Goal: Transaction & Acquisition: Purchase product/service

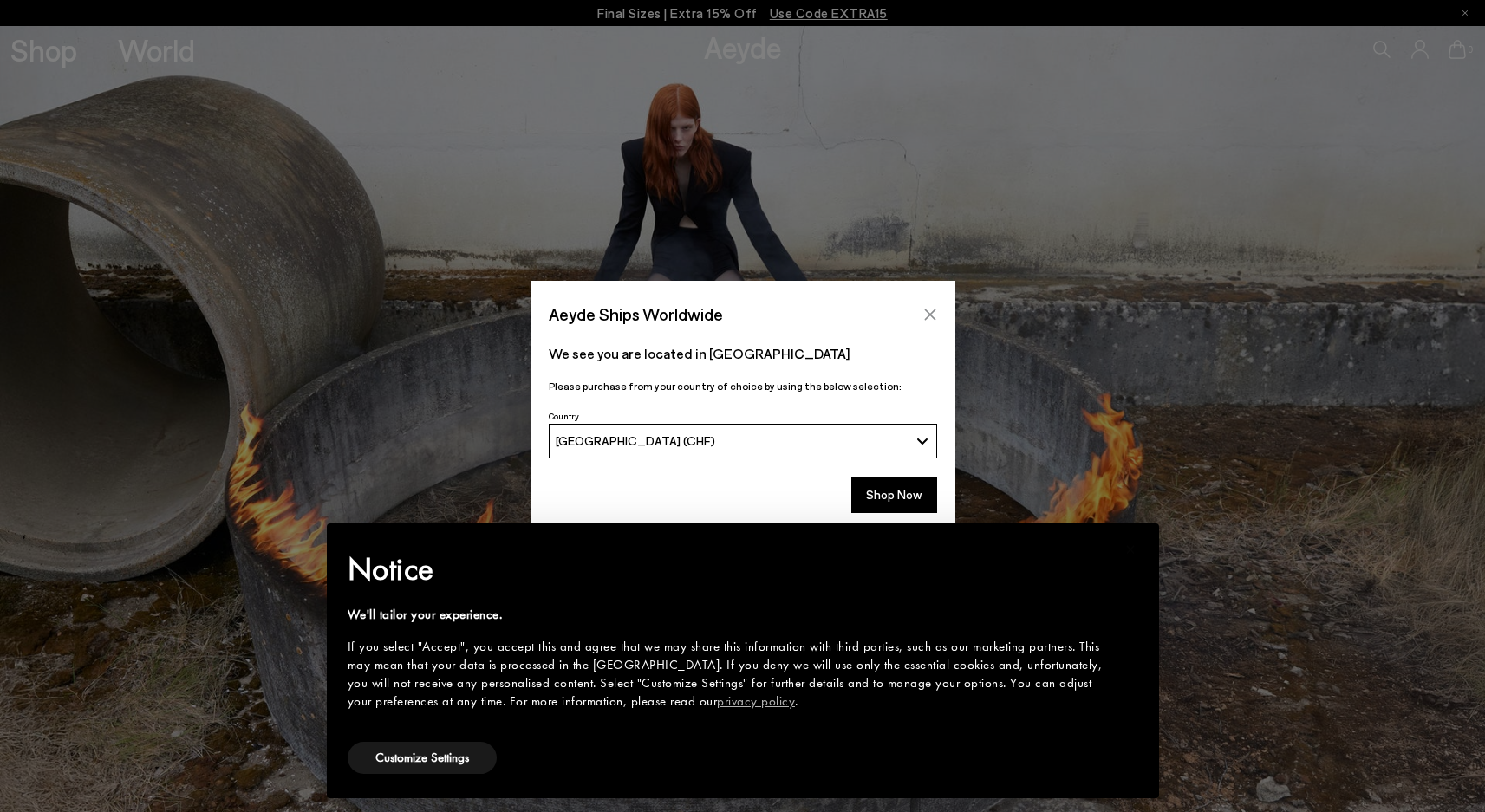
click at [929, 310] on icon "Close" at bounding box center [930, 314] width 14 height 14
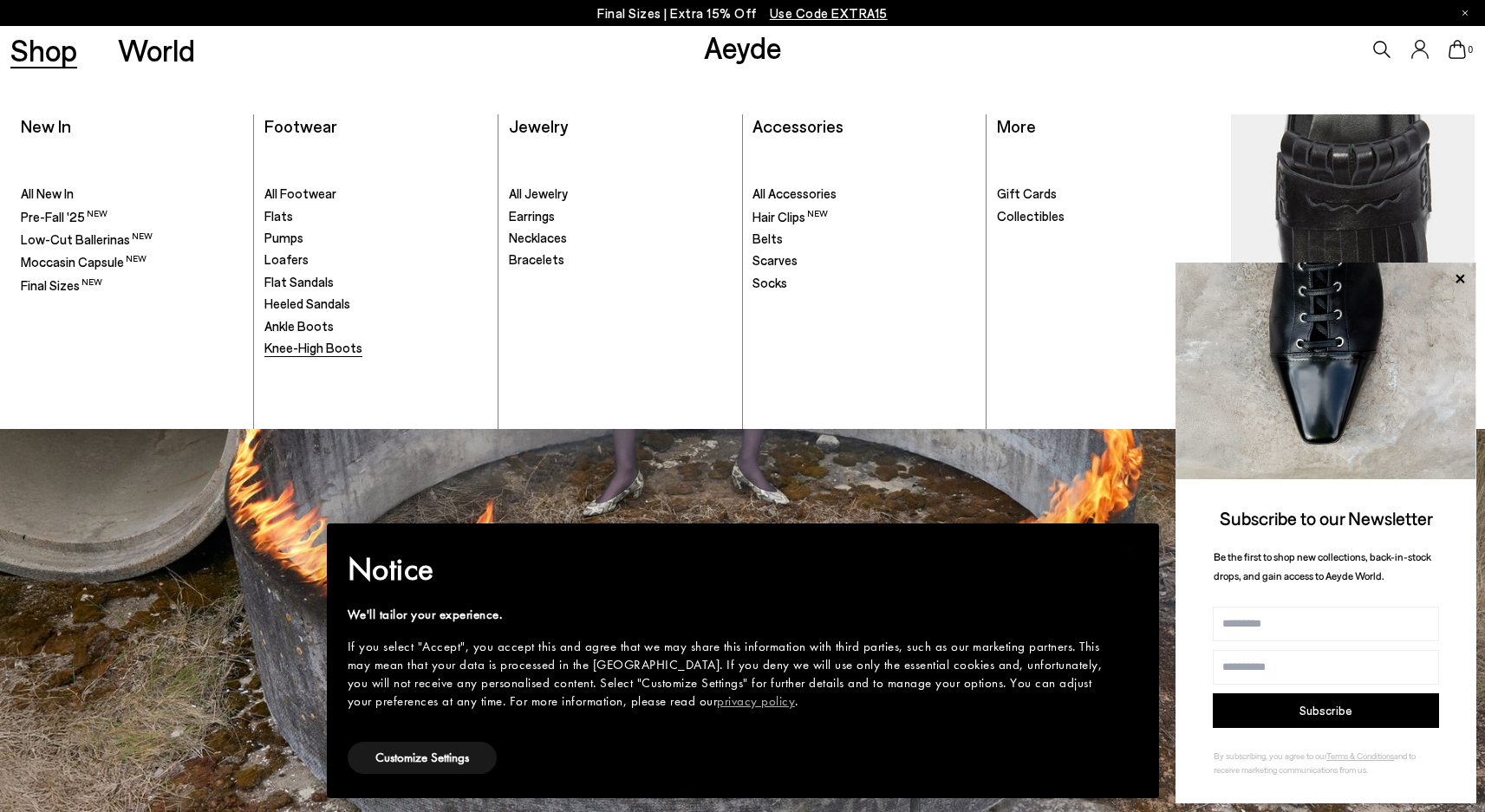
click at [303, 345] on span "Knee-High Boots" at bounding box center [313, 348] width 98 height 15
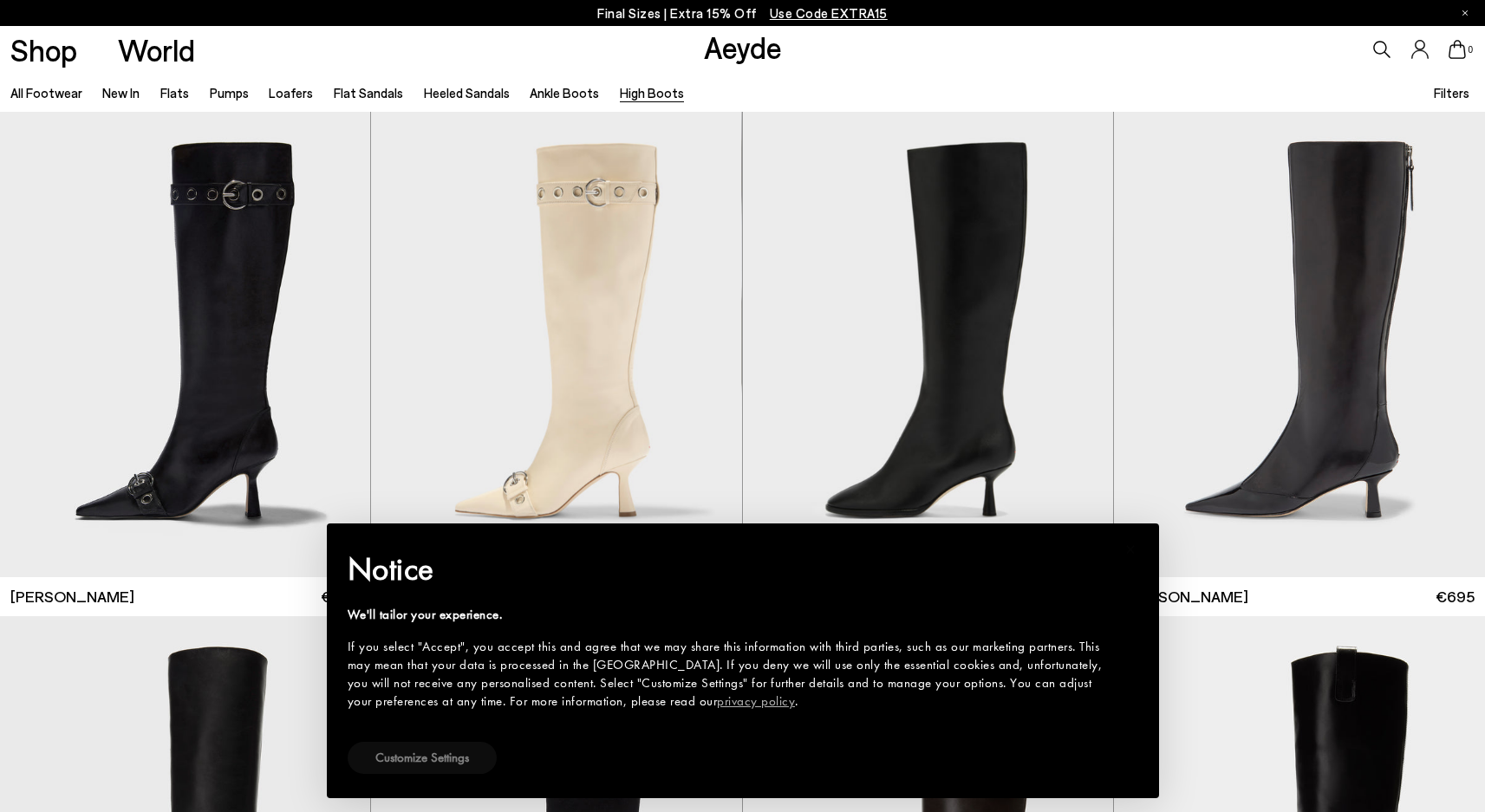
click at [467, 757] on button "Customize Settings" at bounding box center [422, 759] width 149 height 32
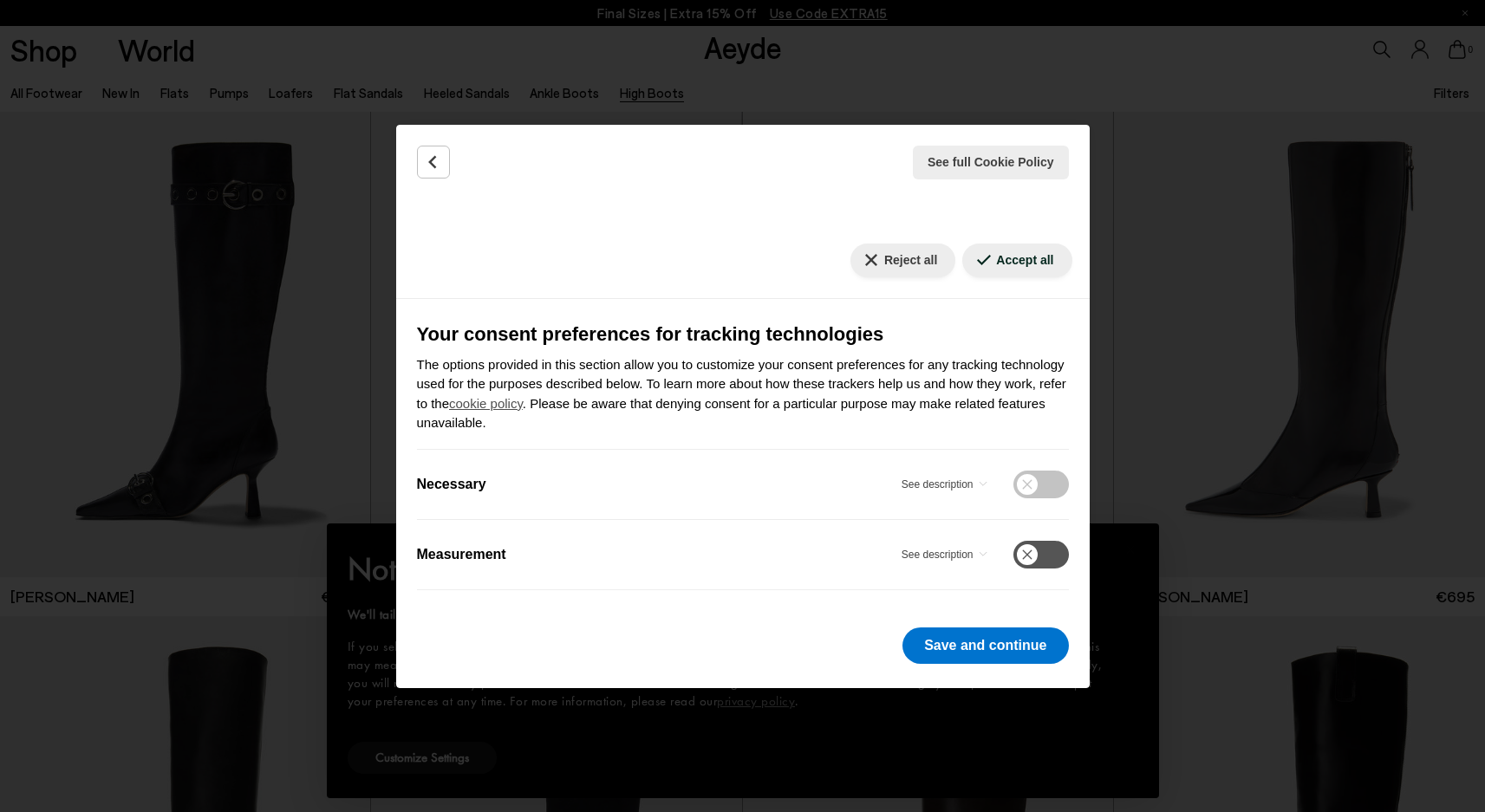
scroll to position [165, 0]
click at [944, 634] on button "Save and continue" at bounding box center [984, 646] width 165 height 36
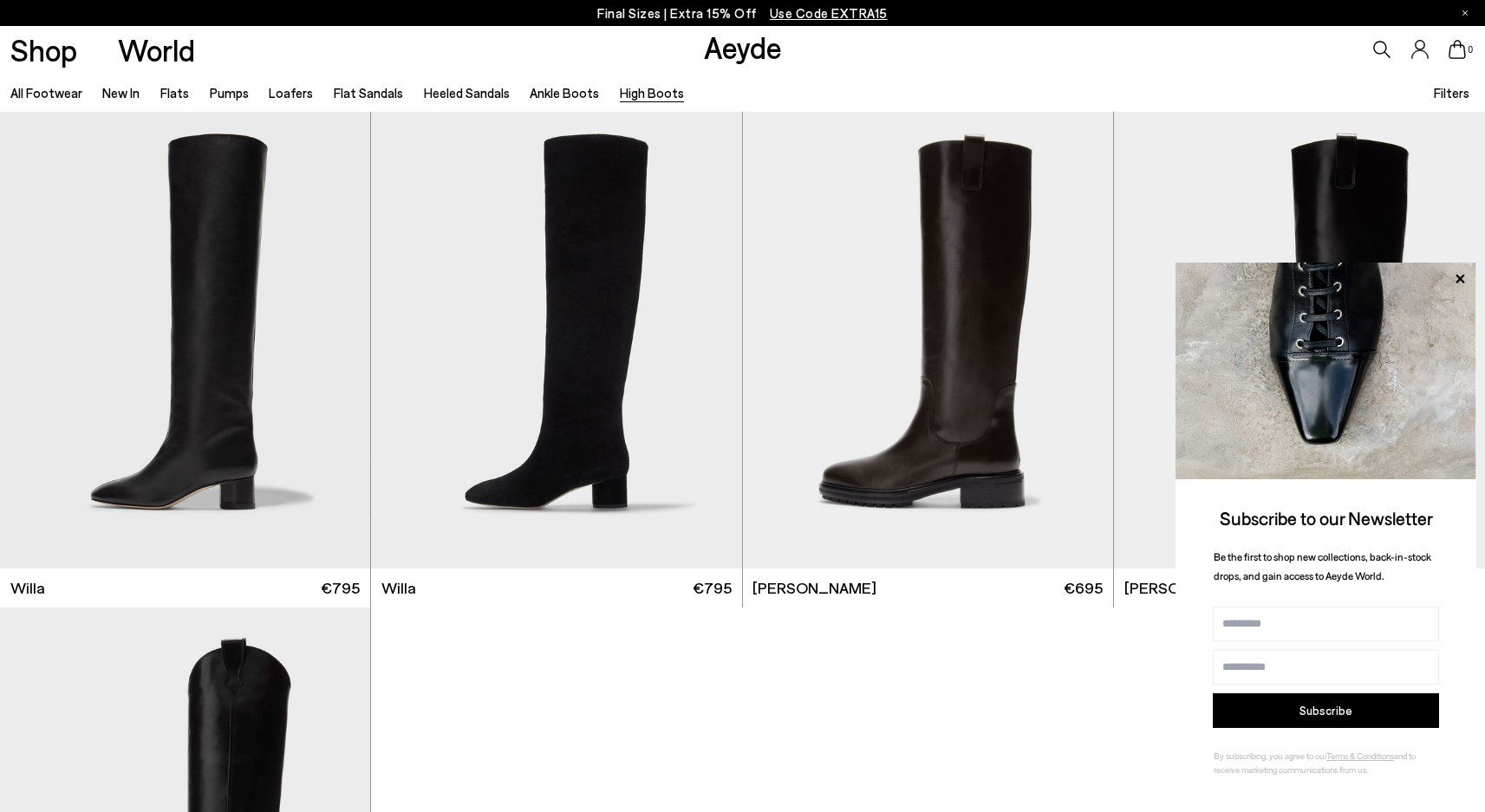
scroll to position [502, 0]
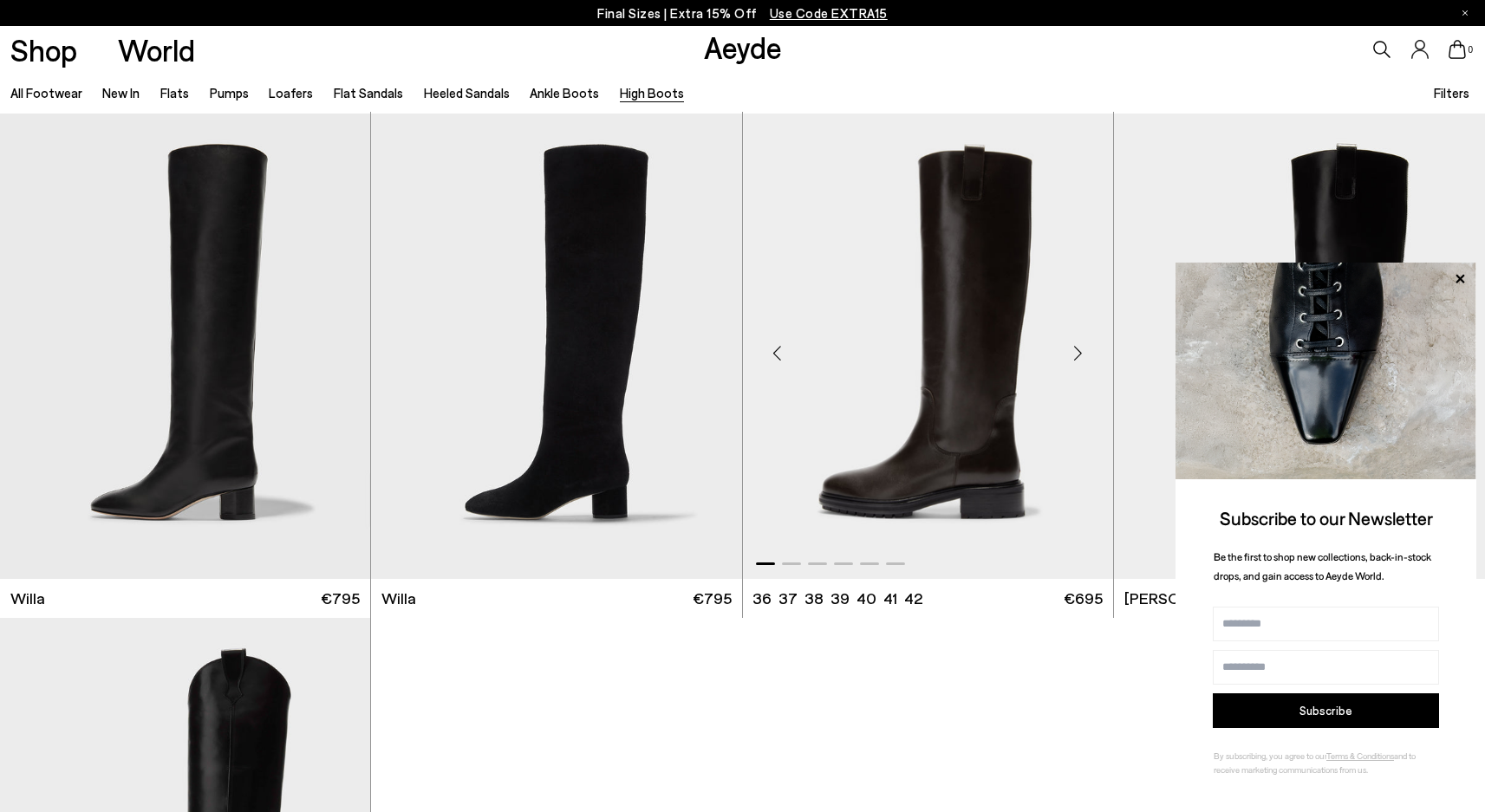
click at [1078, 349] on div "Next slide" at bounding box center [1078, 353] width 52 height 52
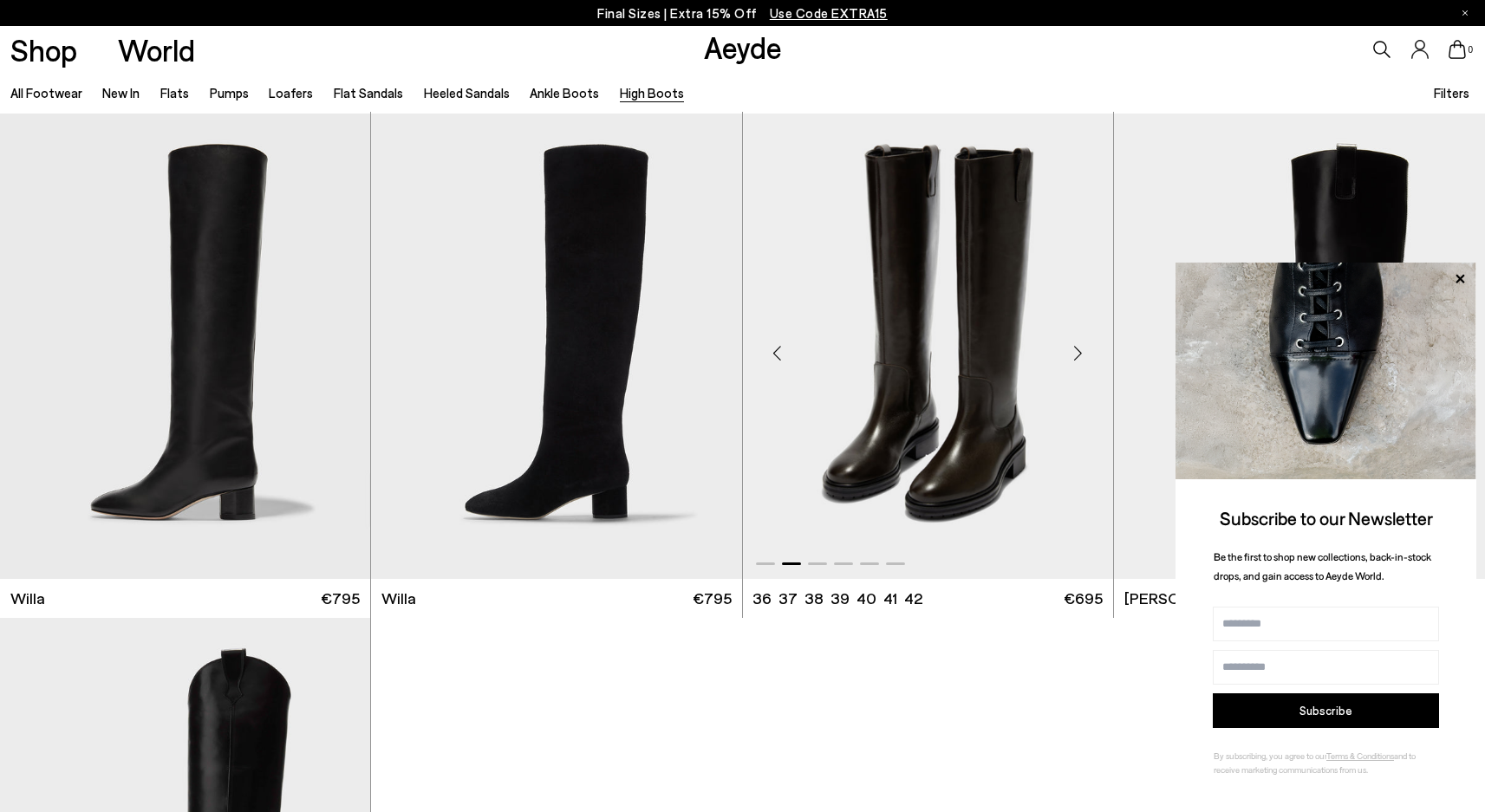
click at [1078, 349] on div "Next slide" at bounding box center [1078, 353] width 52 height 52
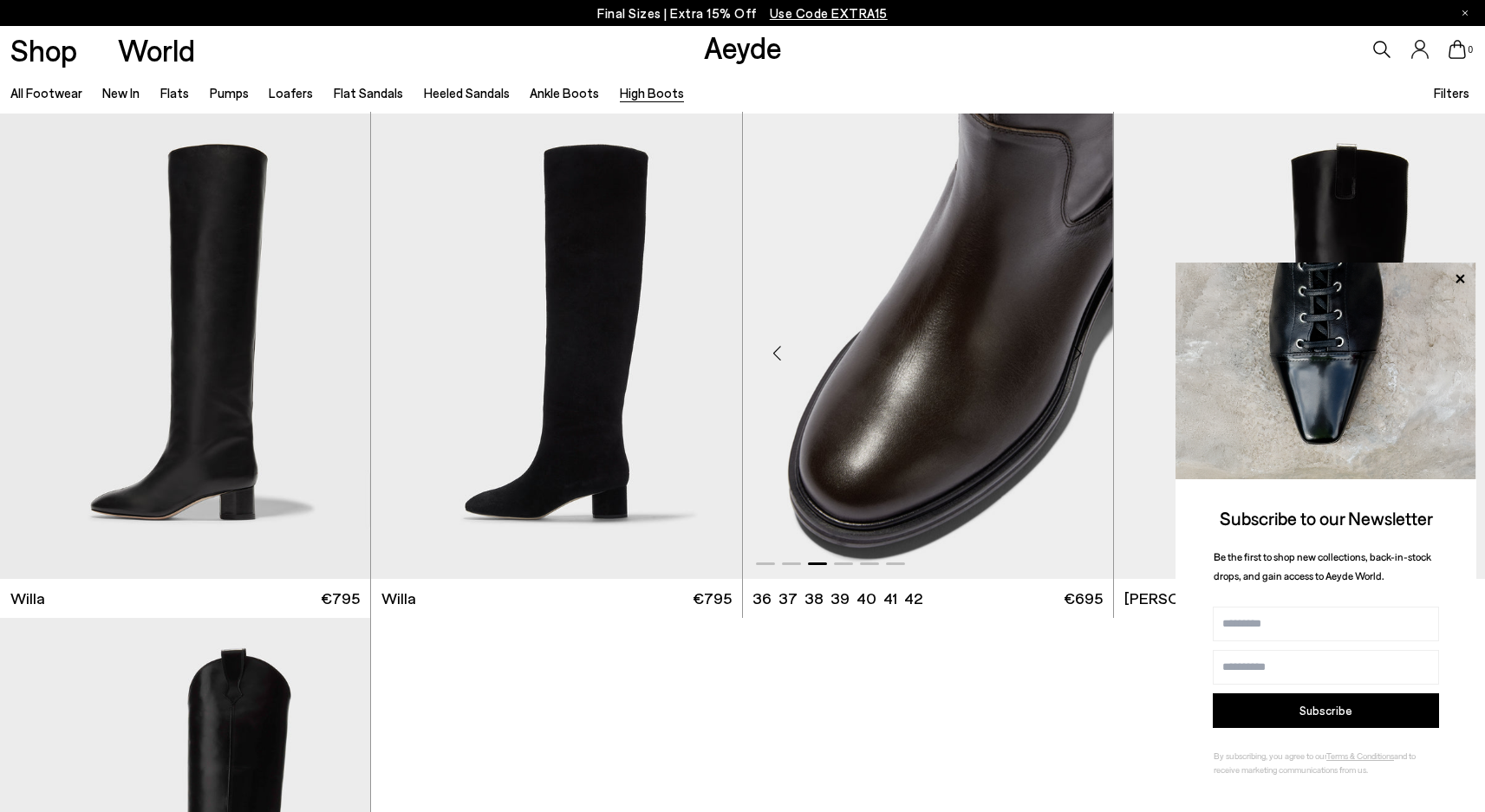
click at [1078, 349] on div "Next slide" at bounding box center [1078, 353] width 52 height 52
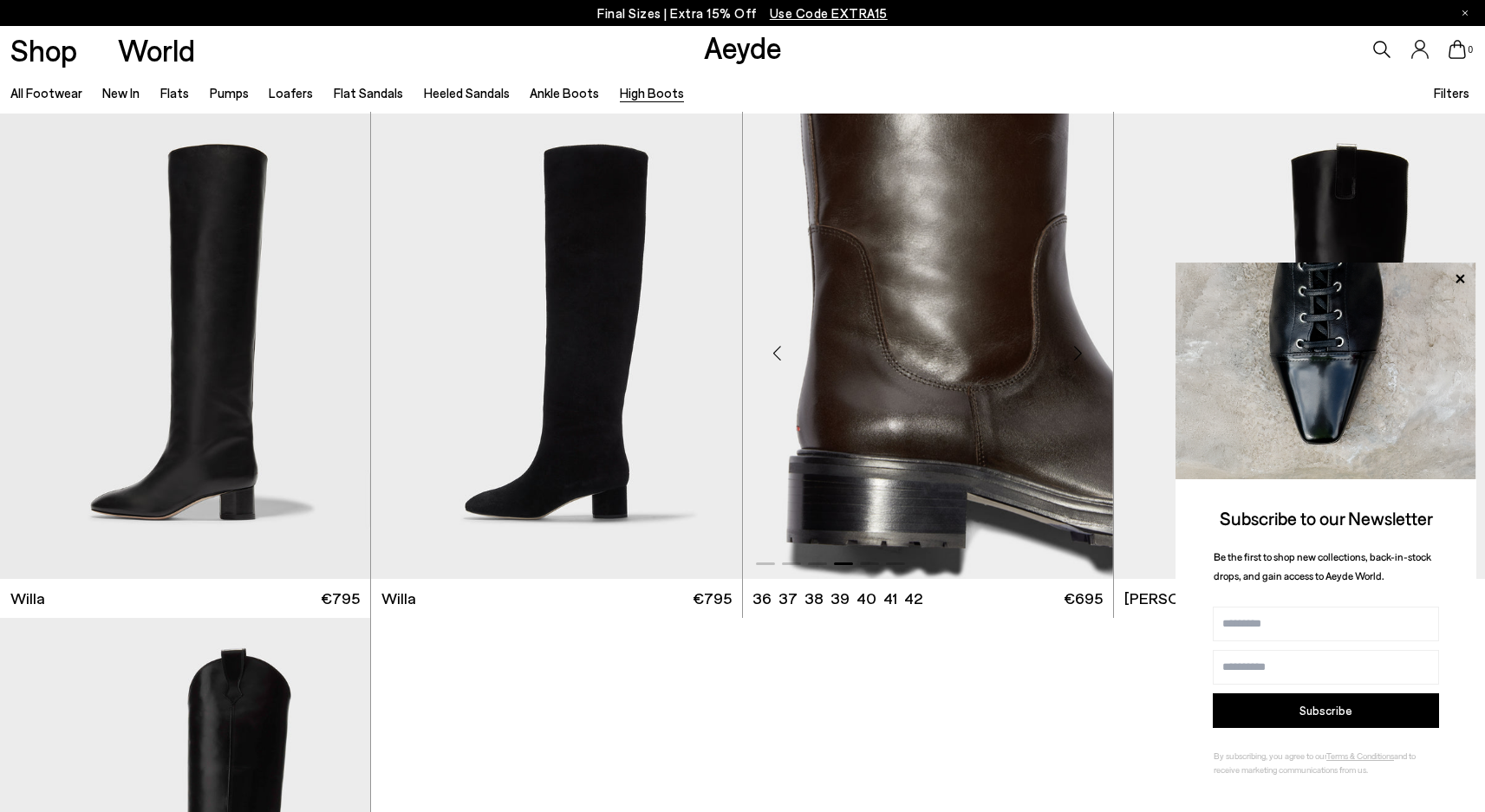
click at [1078, 350] on div "Next slide" at bounding box center [1078, 353] width 52 height 52
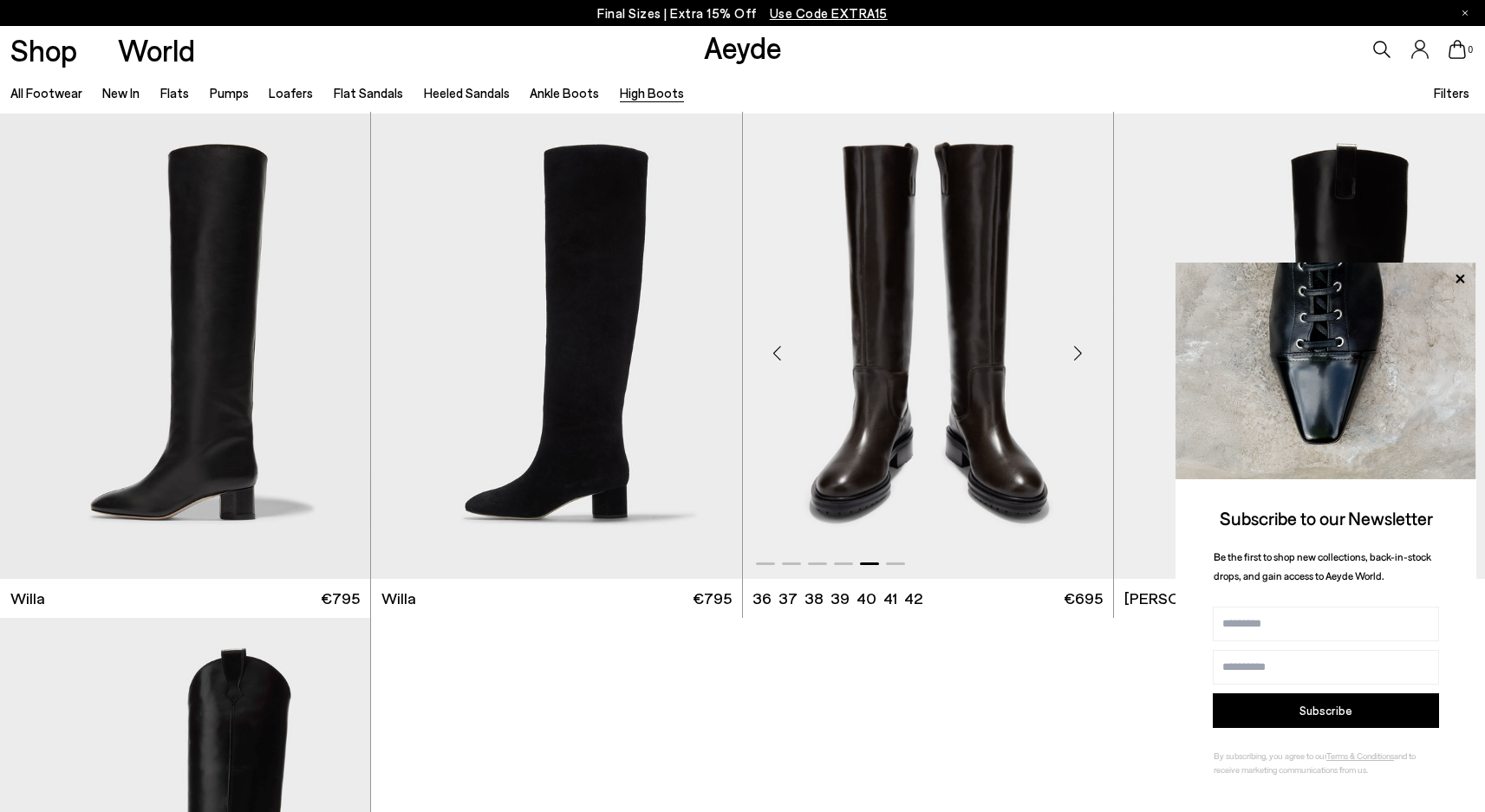
click at [1078, 350] on div "Next slide" at bounding box center [1078, 353] width 52 height 52
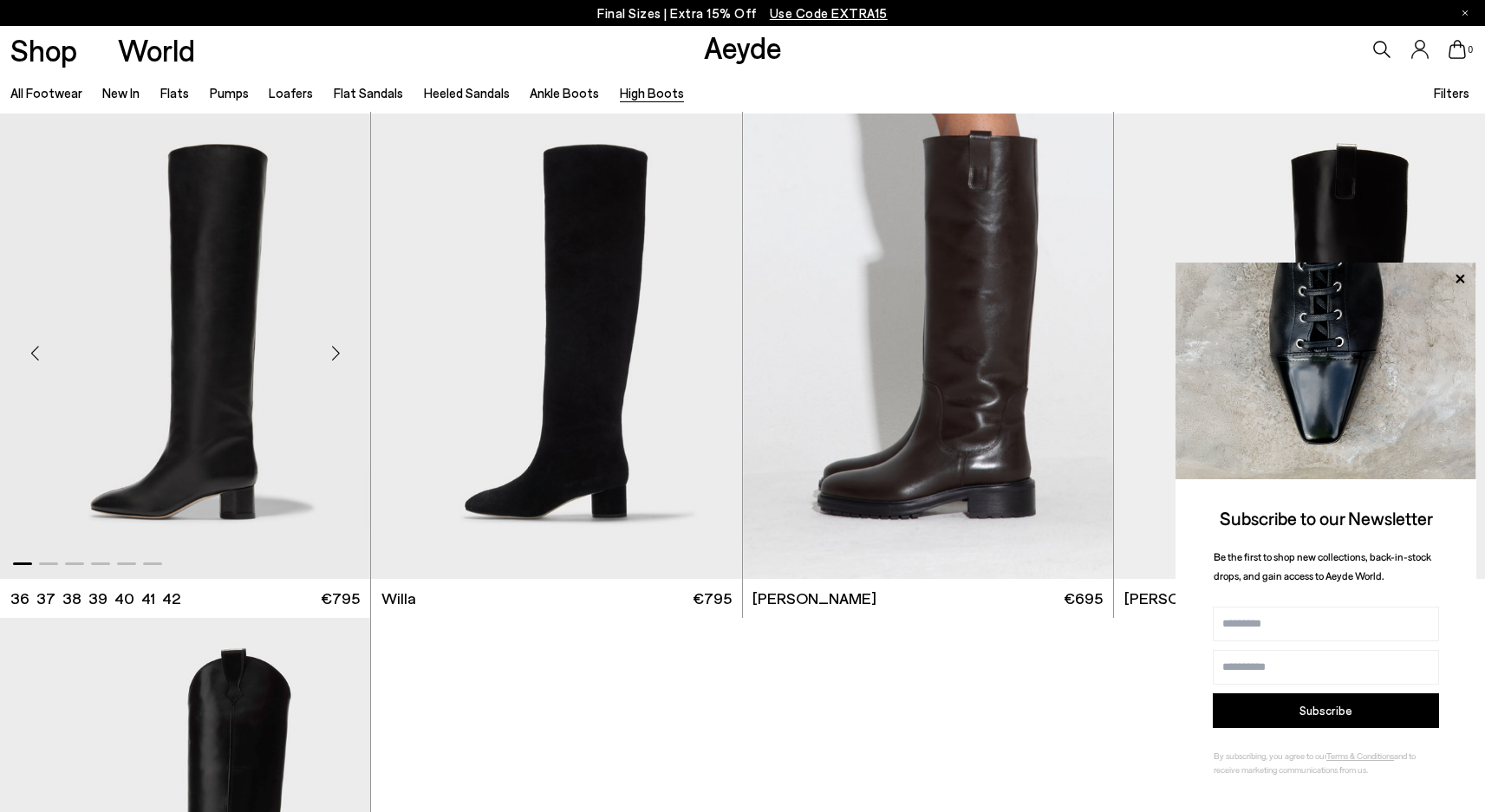
click at [329, 355] on div "Next slide" at bounding box center [335, 353] width 52 height 52
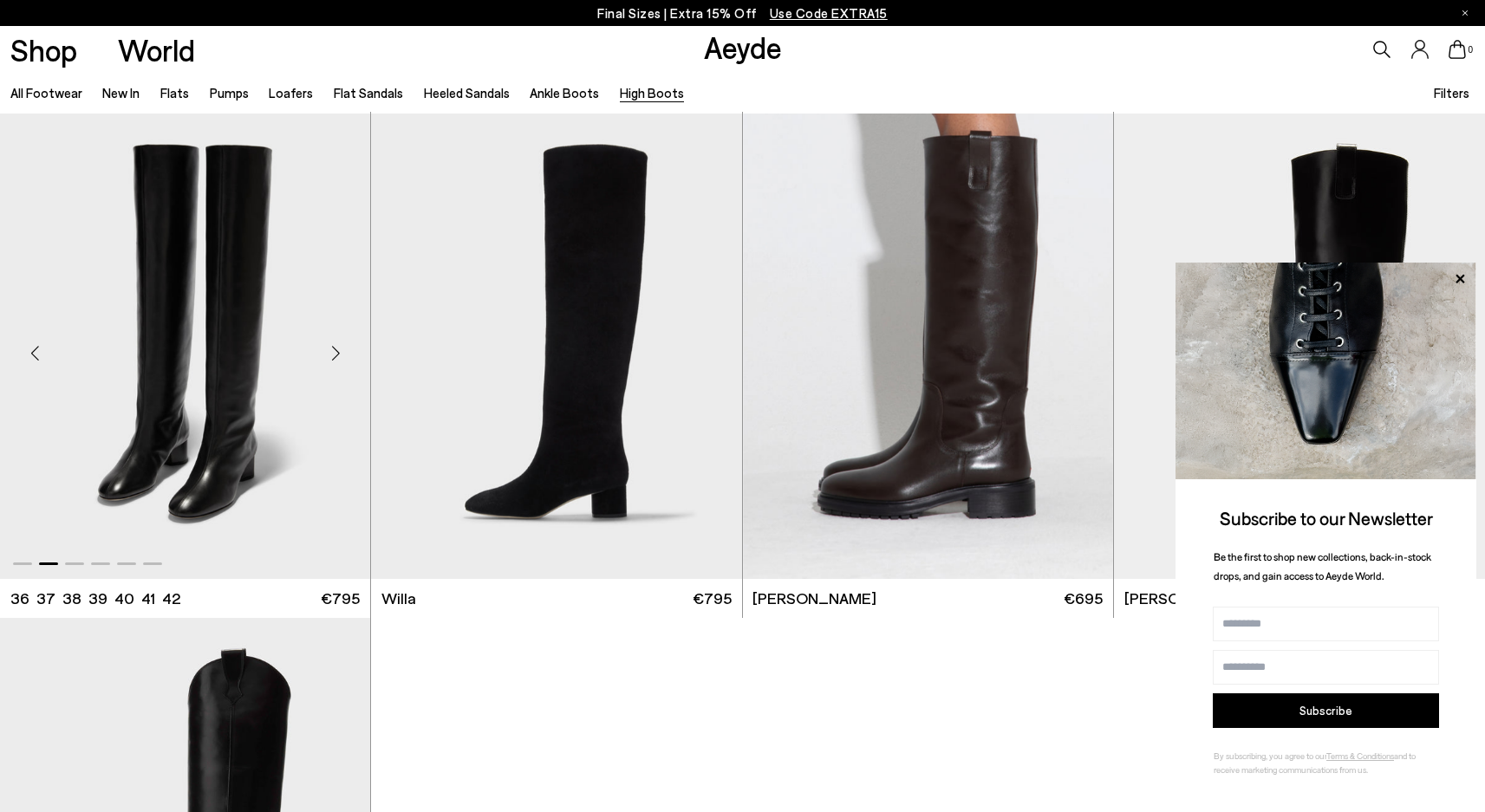
click at [329, 355] on div "Next slide" at bounding box center [335, 353] width 52 height 52
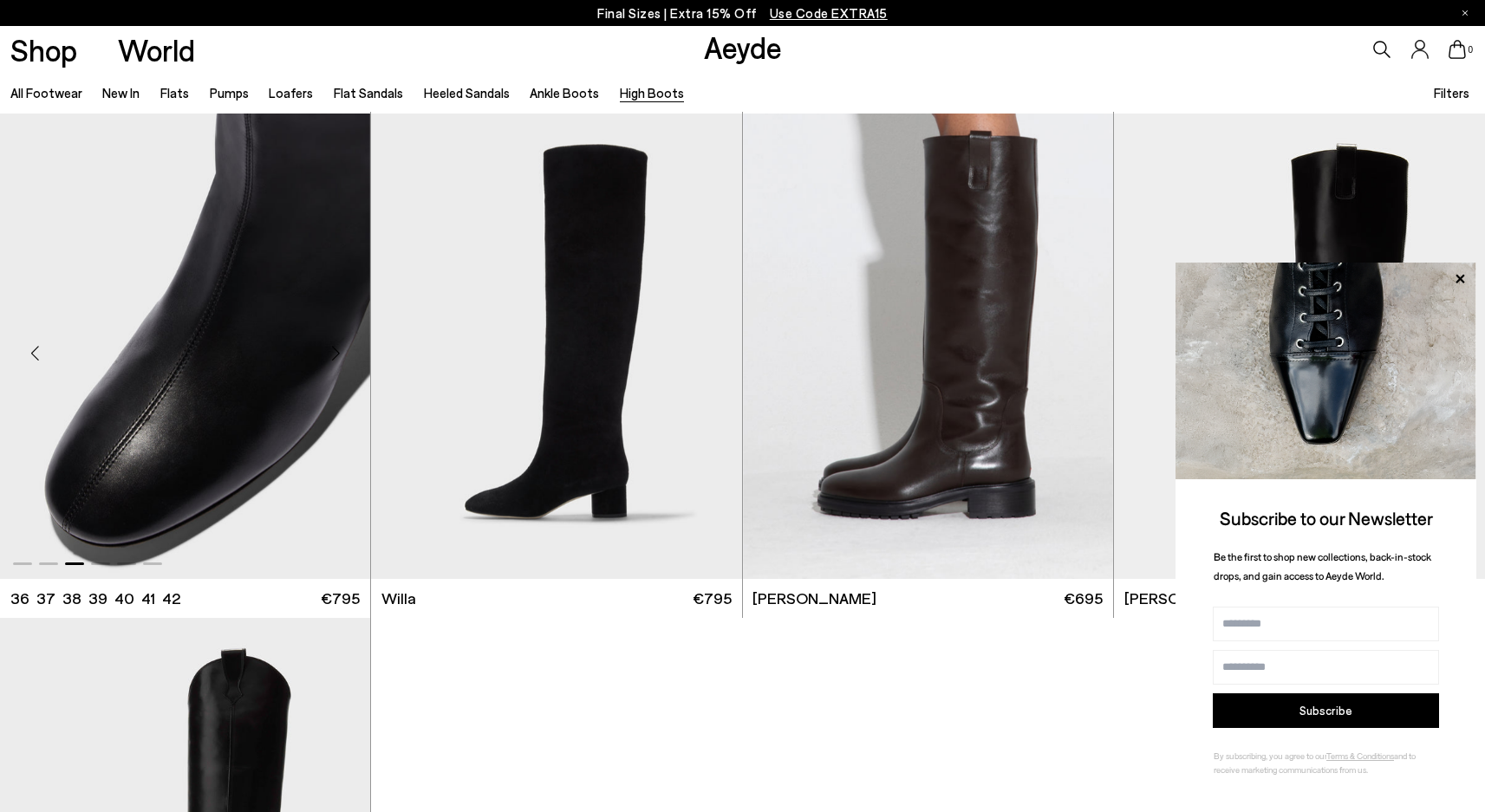
click at [329, 355] on div "Next slide" at bounding box center [335, 353] width 52 height 52
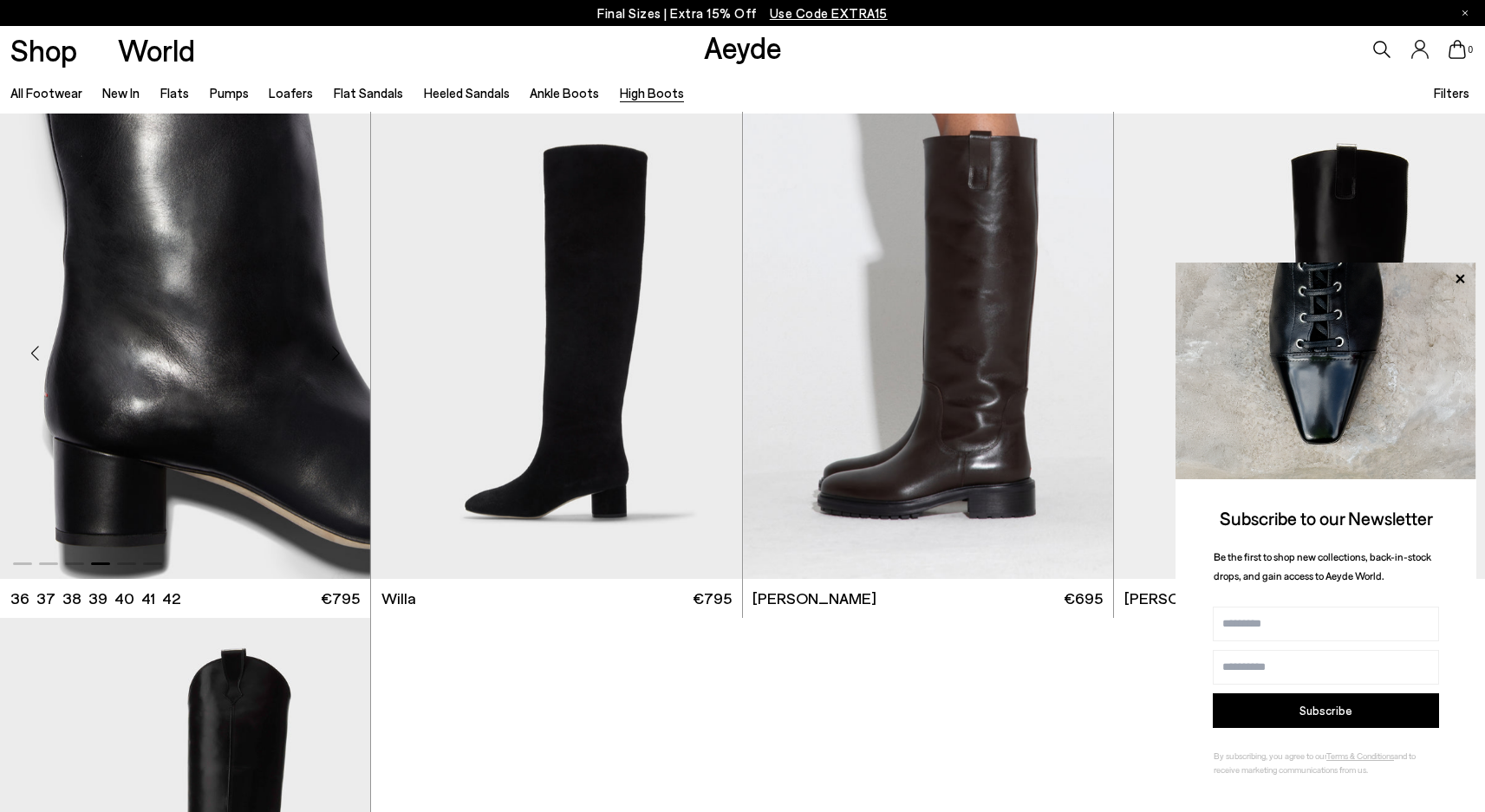
click at [329, 355] on div "Next slide" at bounding box center [335, 353] width 52 height 52
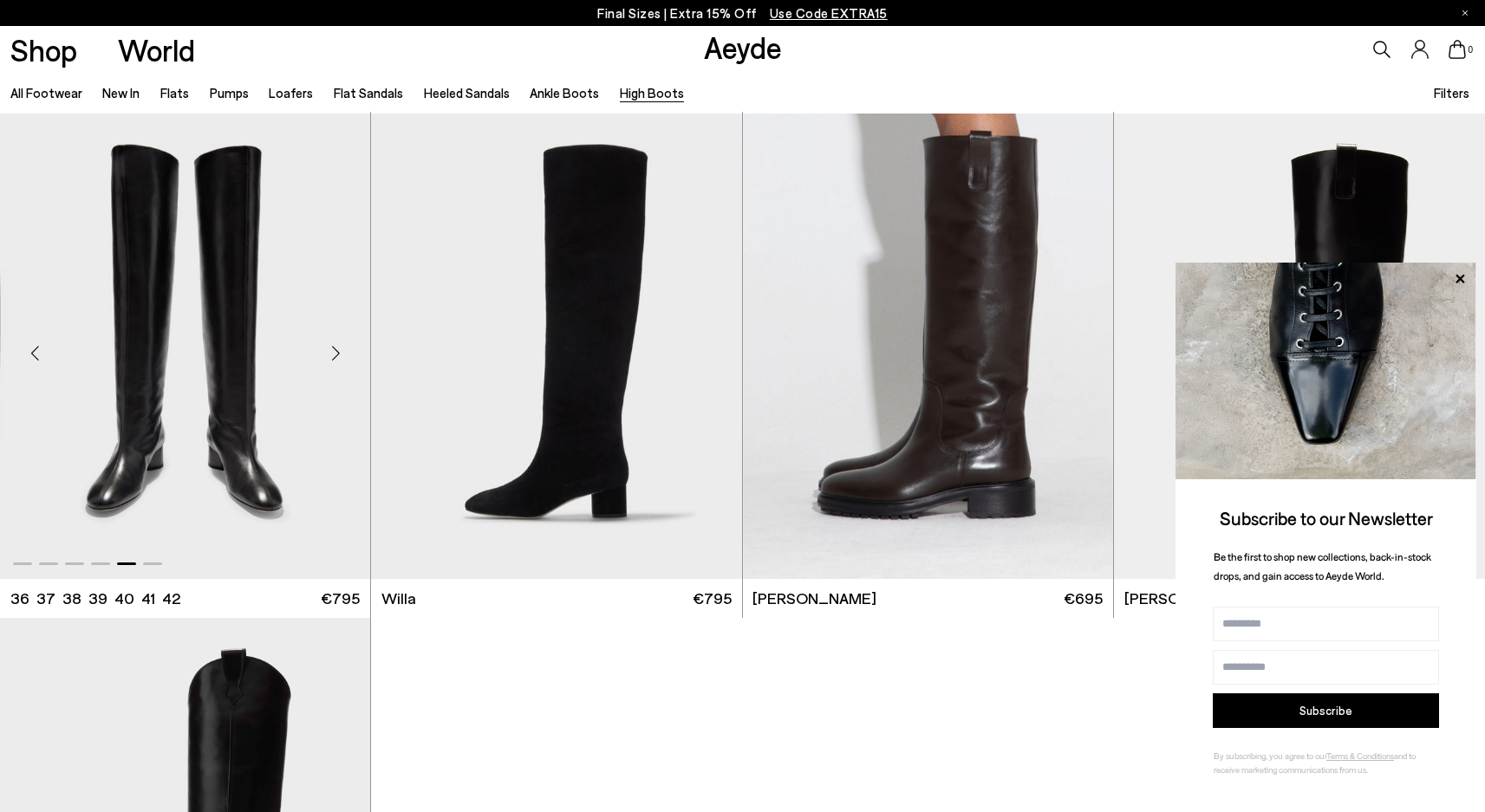
click at [329, 355] on div "Next slide" at bounding box center [335, 353] width 52 height 52
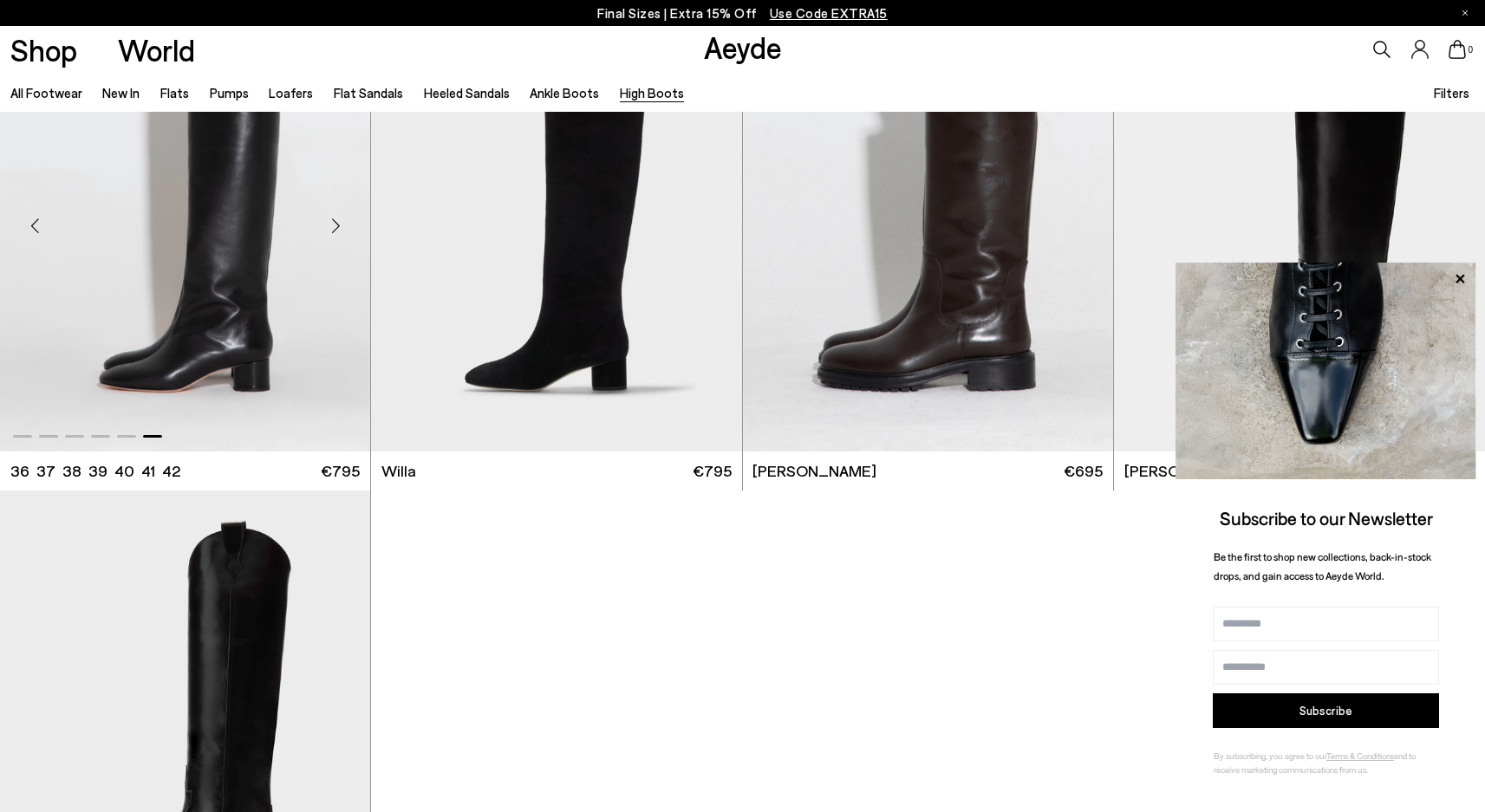
scroll to position [627, 0]
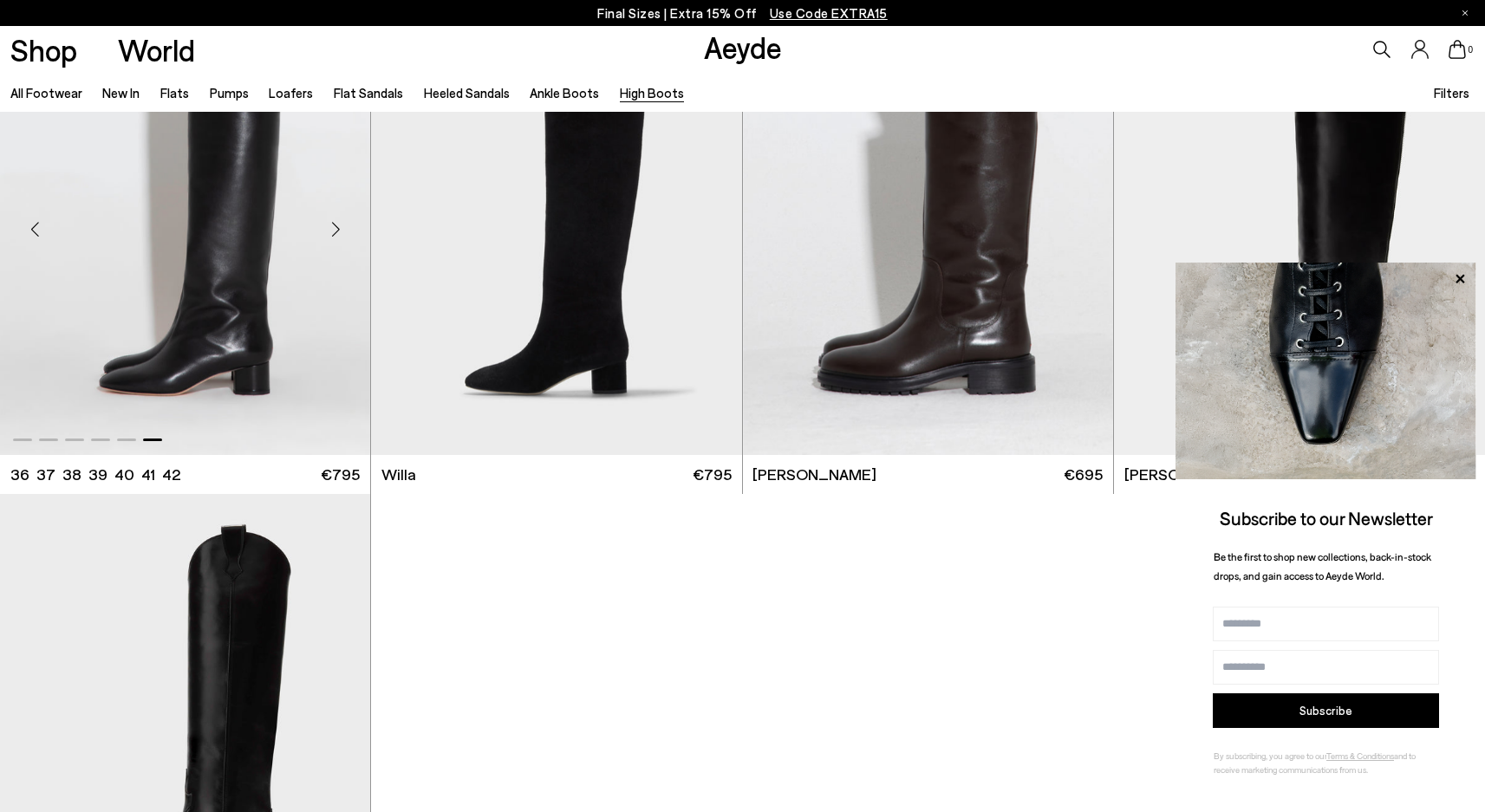
click at [281, 342] on img "6 / 6" at bounding box center [184, 222] width 370 height 465
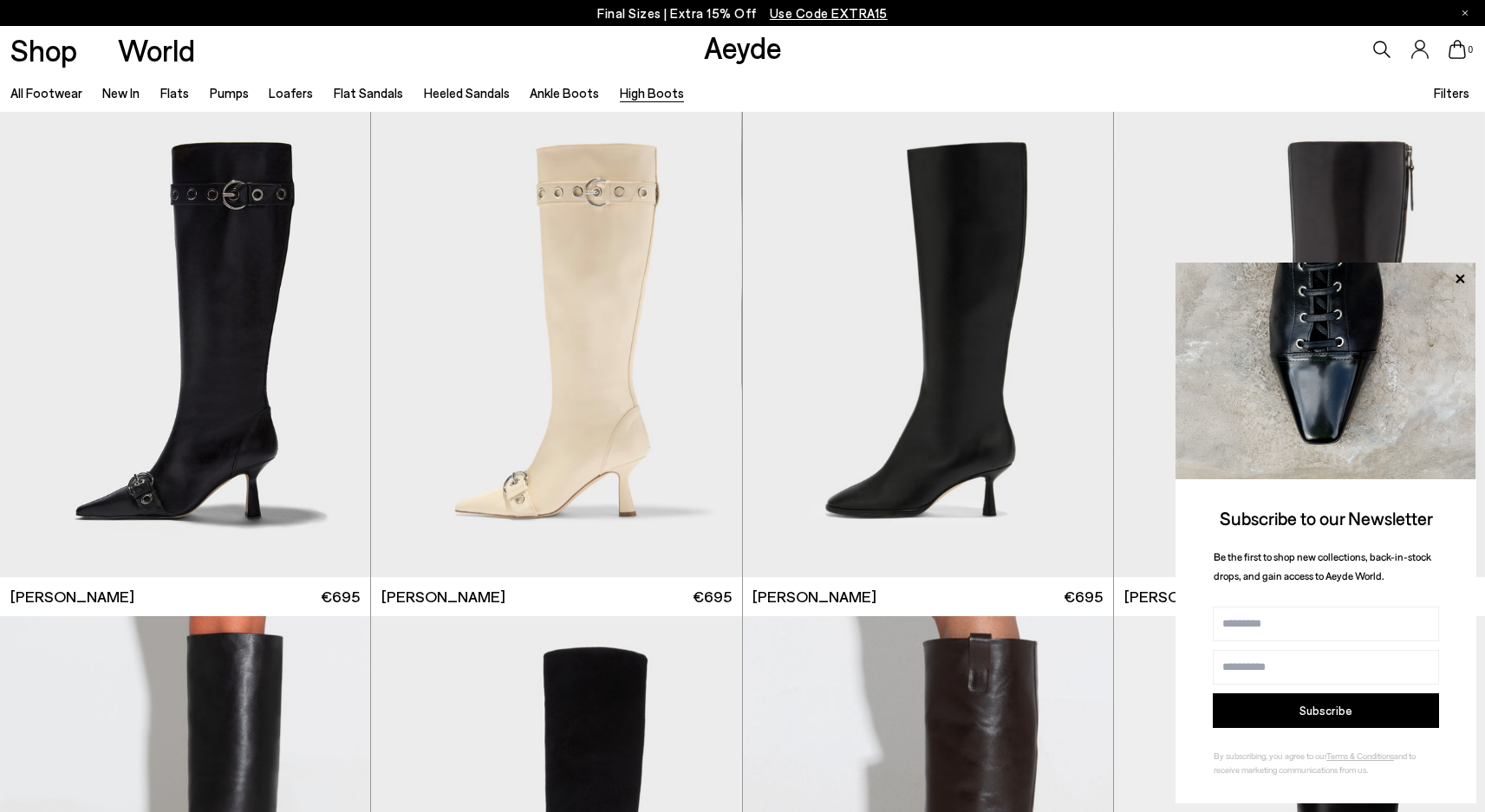
scroll to position [0, 0]
click at [557, 98] on link "Ankle Boots" at bounding box center [564, 93] width 70 height 15
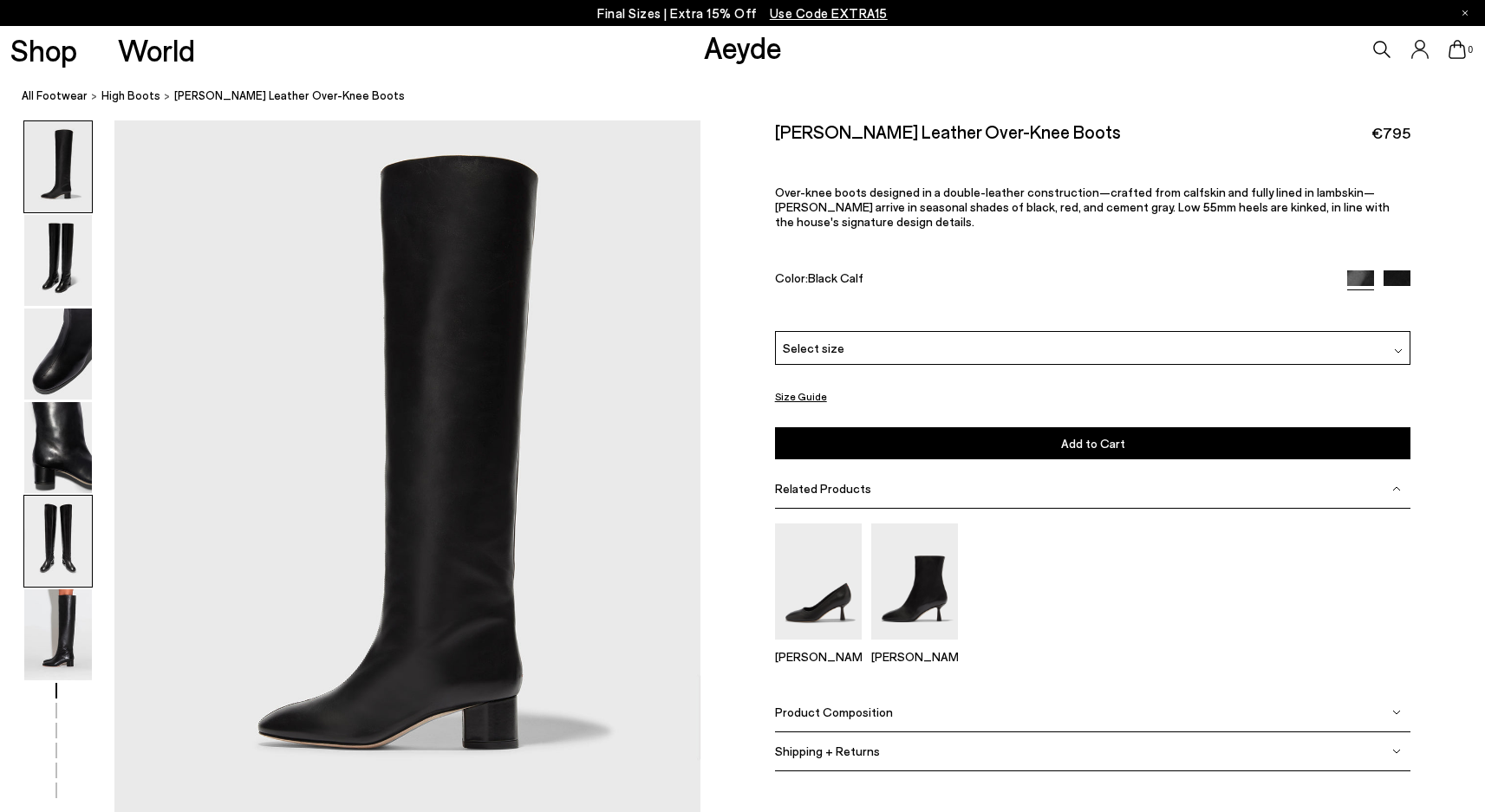
click at [71, 518] on img at bounding box center [57, 541] width 68 height 91
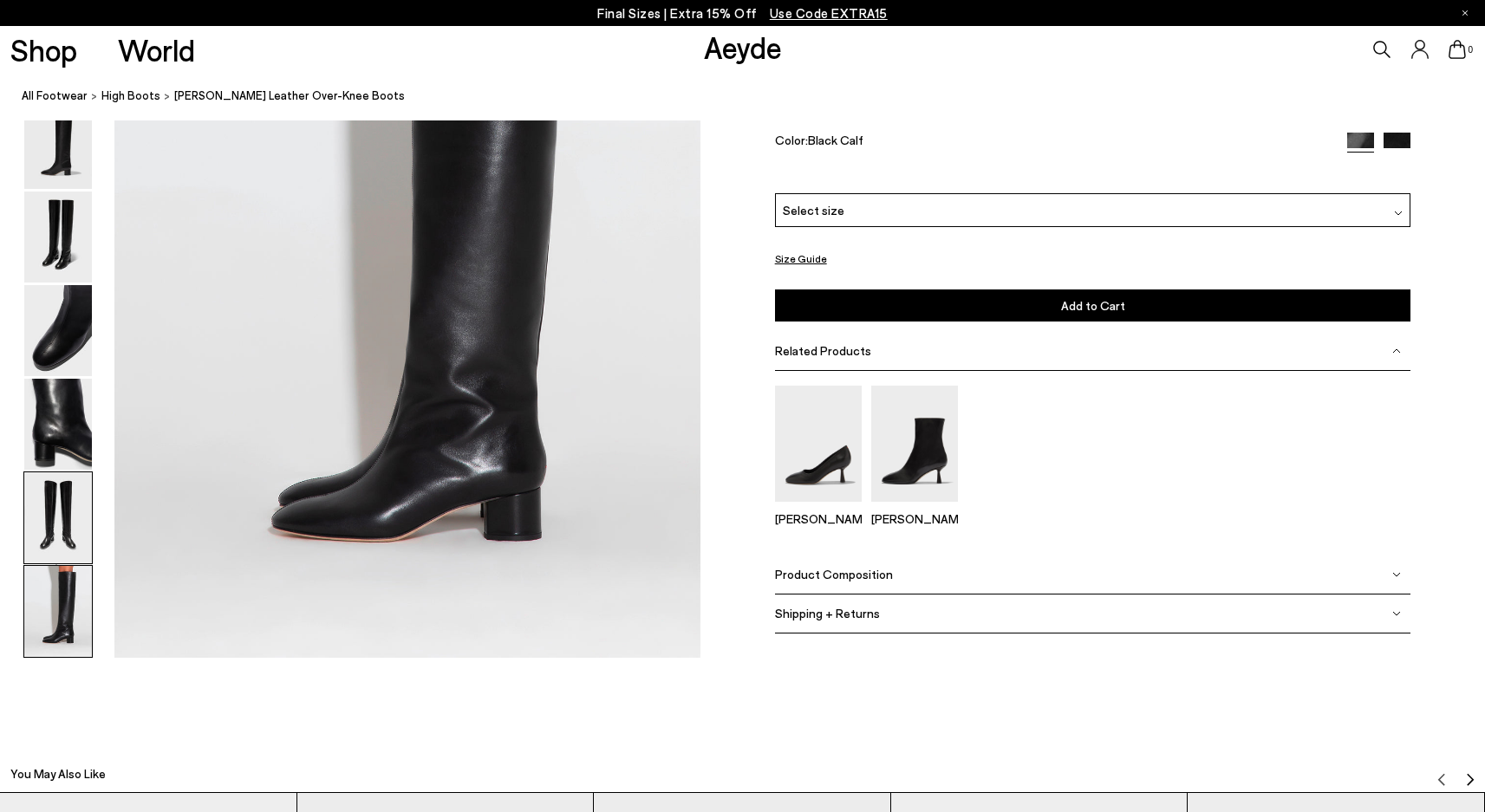
scroll to position [4082, 0]
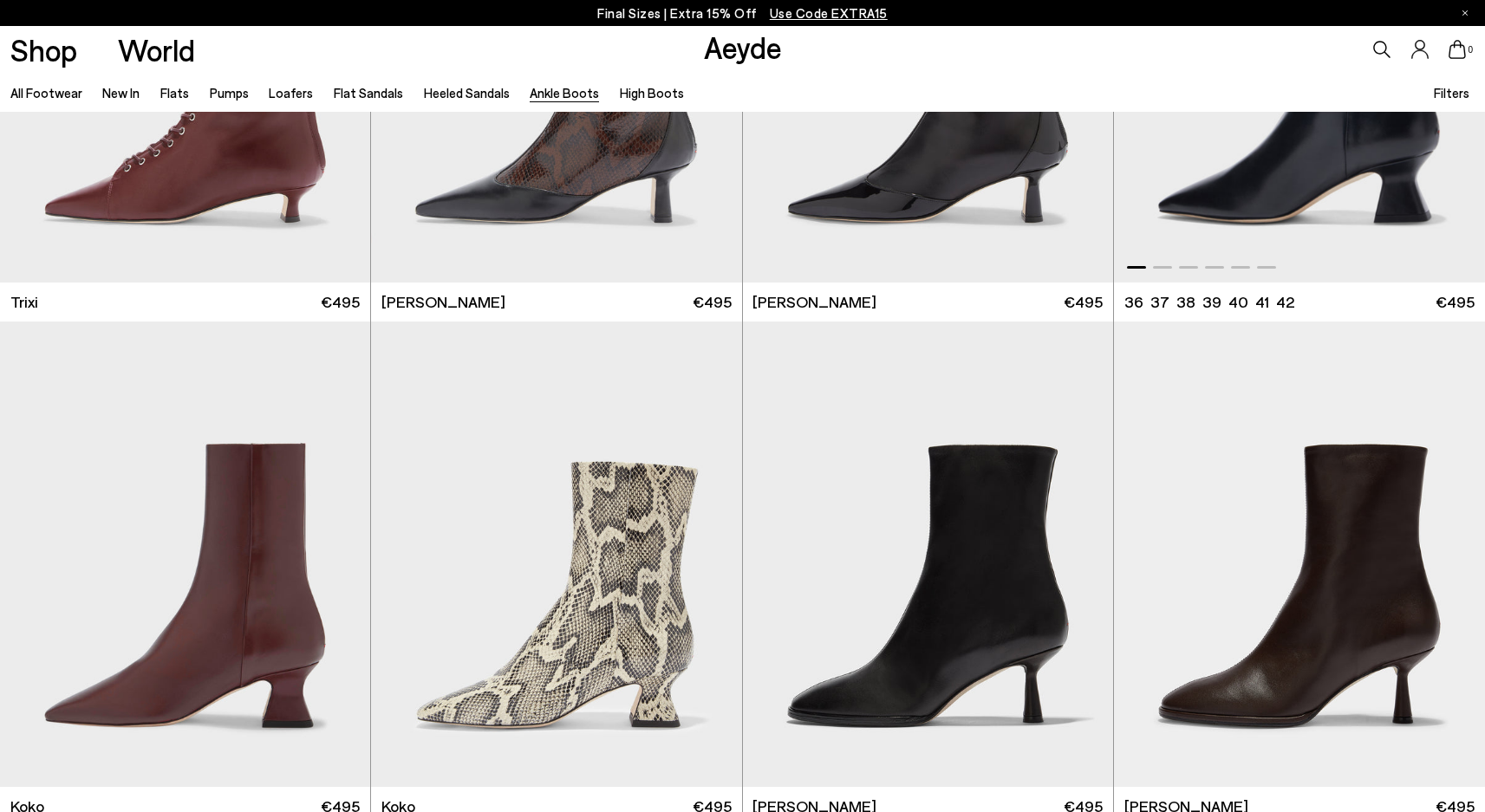
scroll to position [616, 0]
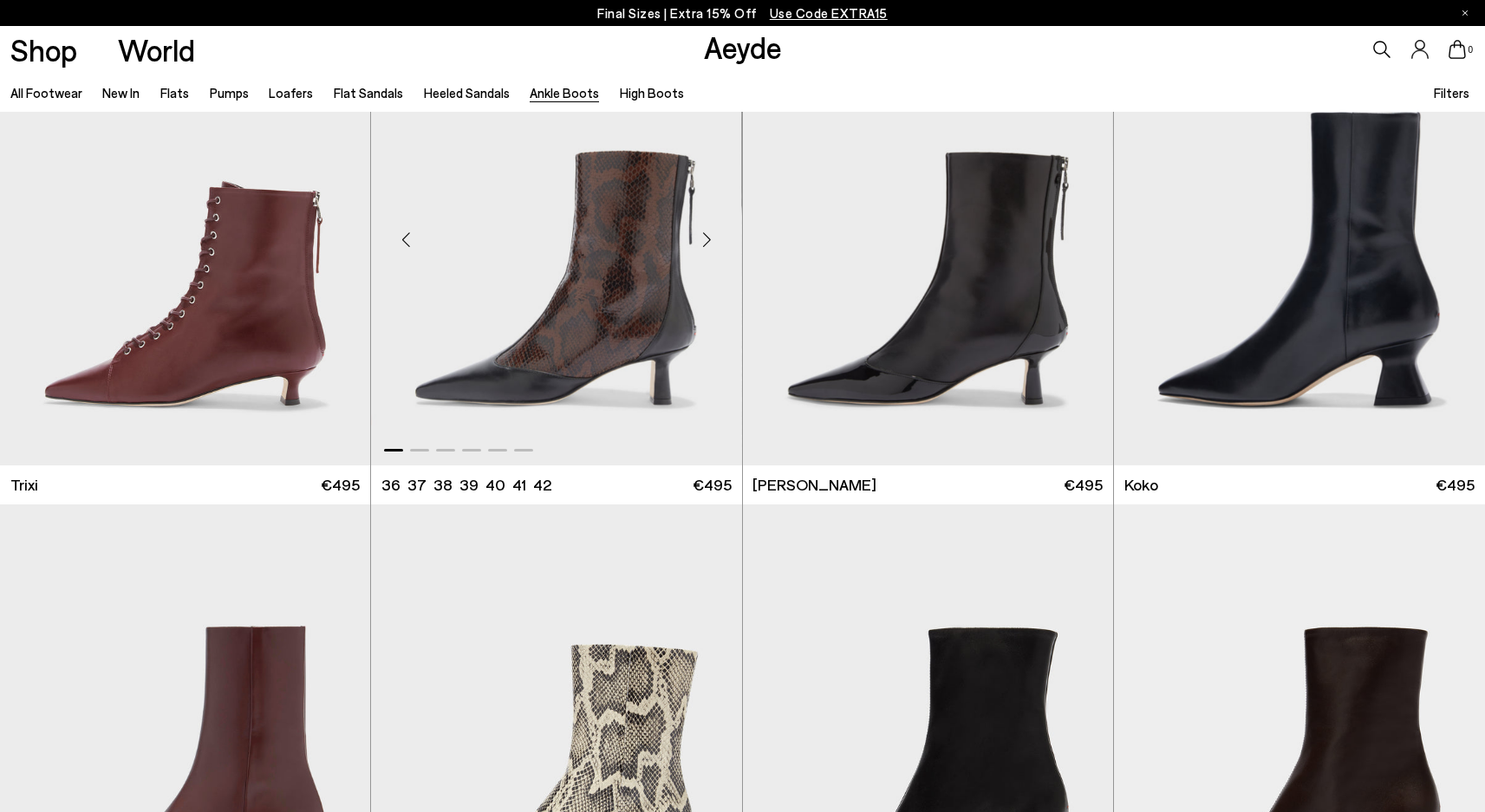
click at [708, 241] on div "Next slide" at bounding box center [707, 240] width 52 height 52
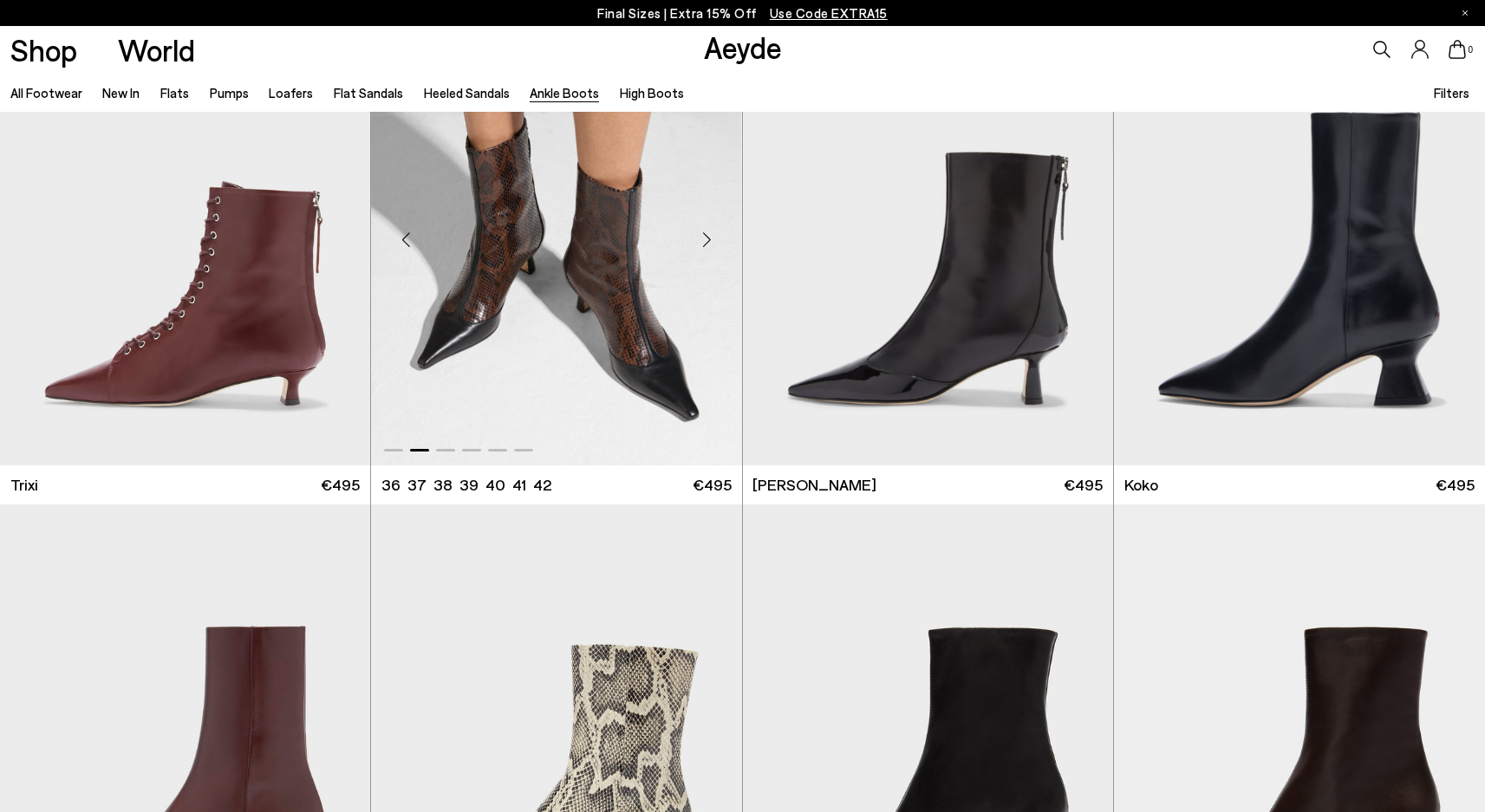
click at [708, 241] on div "Next slide" at bounding box center [707, 240] width 52 height 52
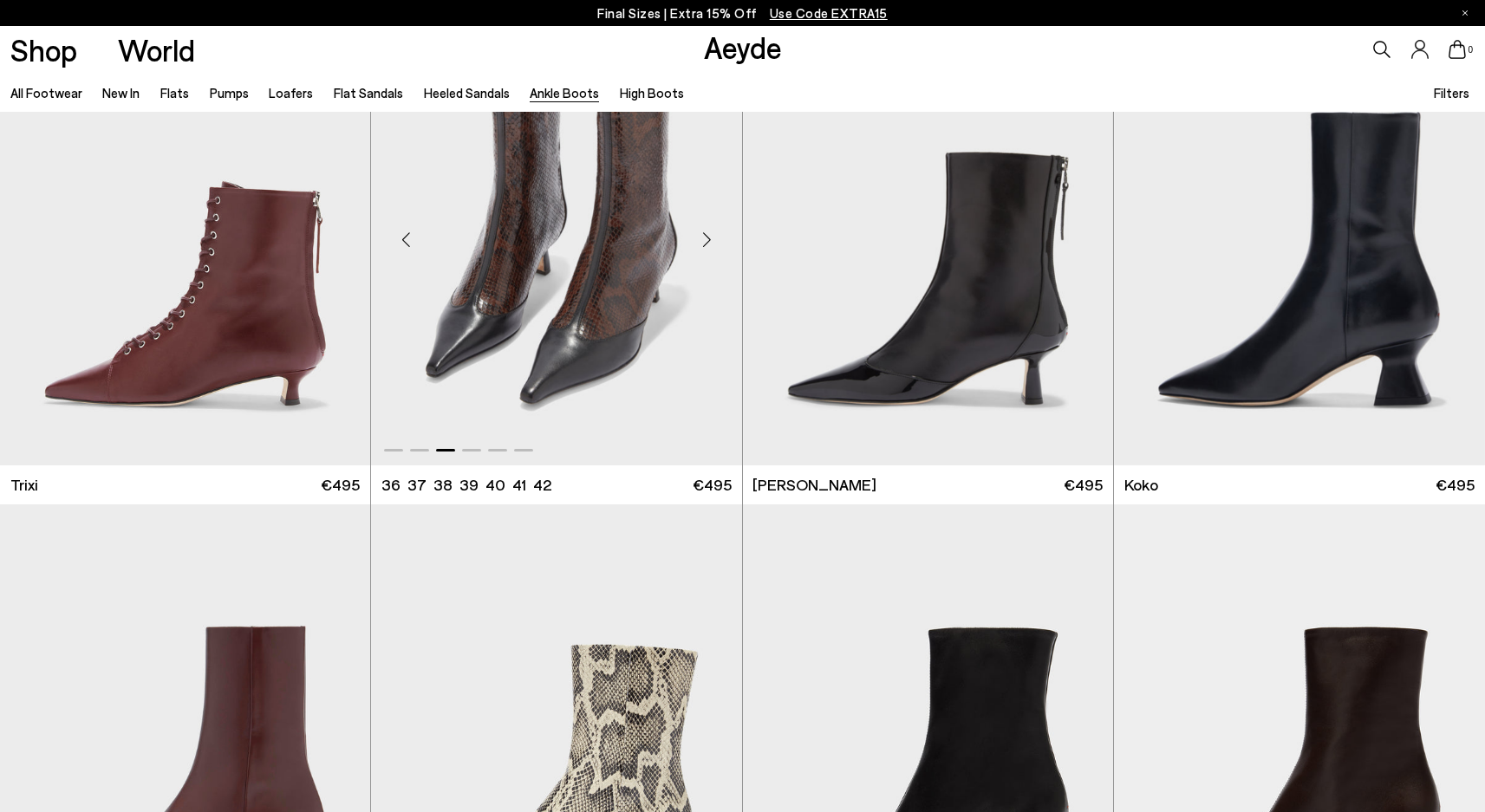
click at [708, 241] on div "Next slide" at bounding box center [707, 240] width 52 height 52
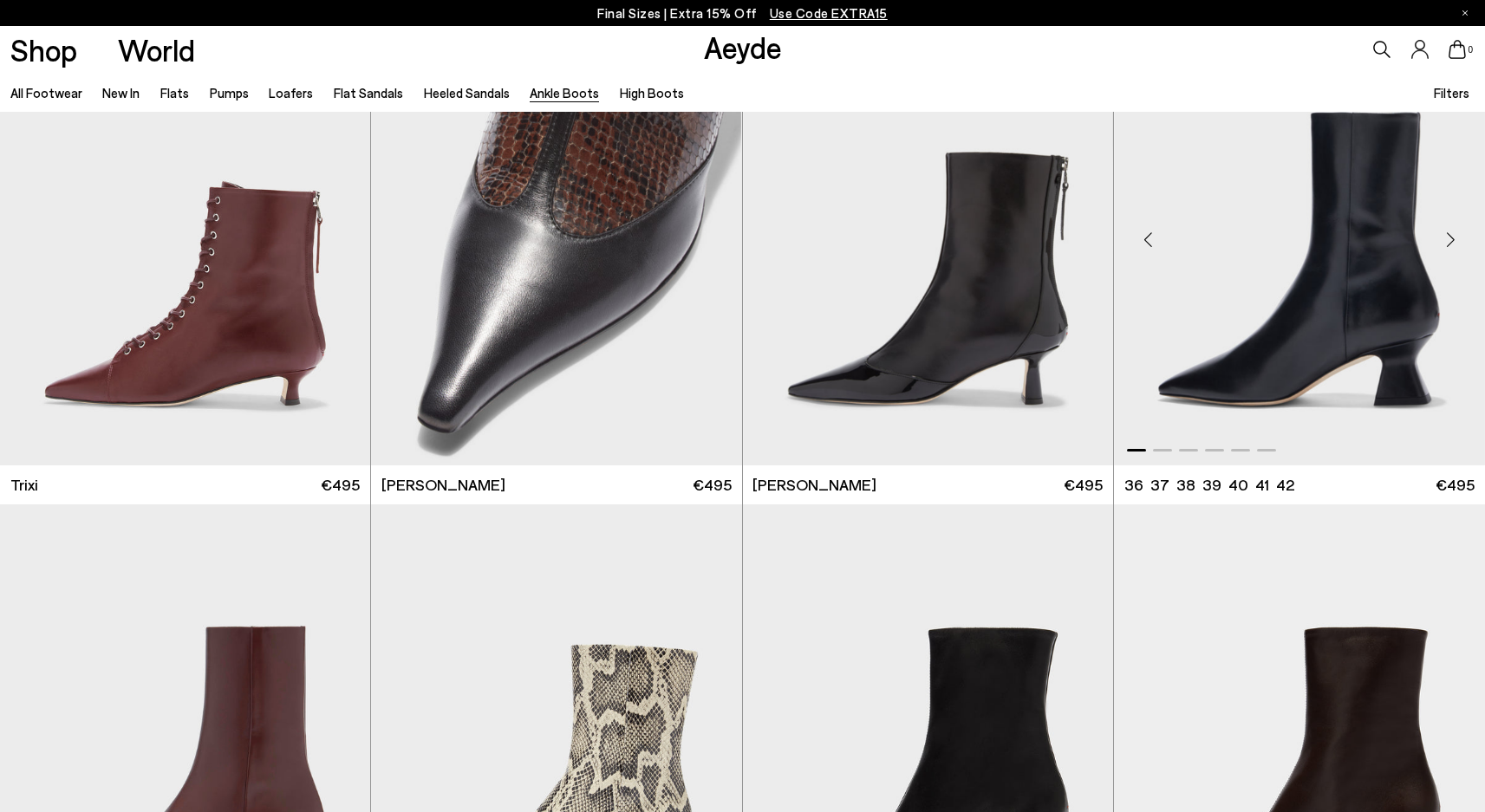
click at [1444, 244] on div "Next slide" at bounding box center [1450, 240] width 52 height 52
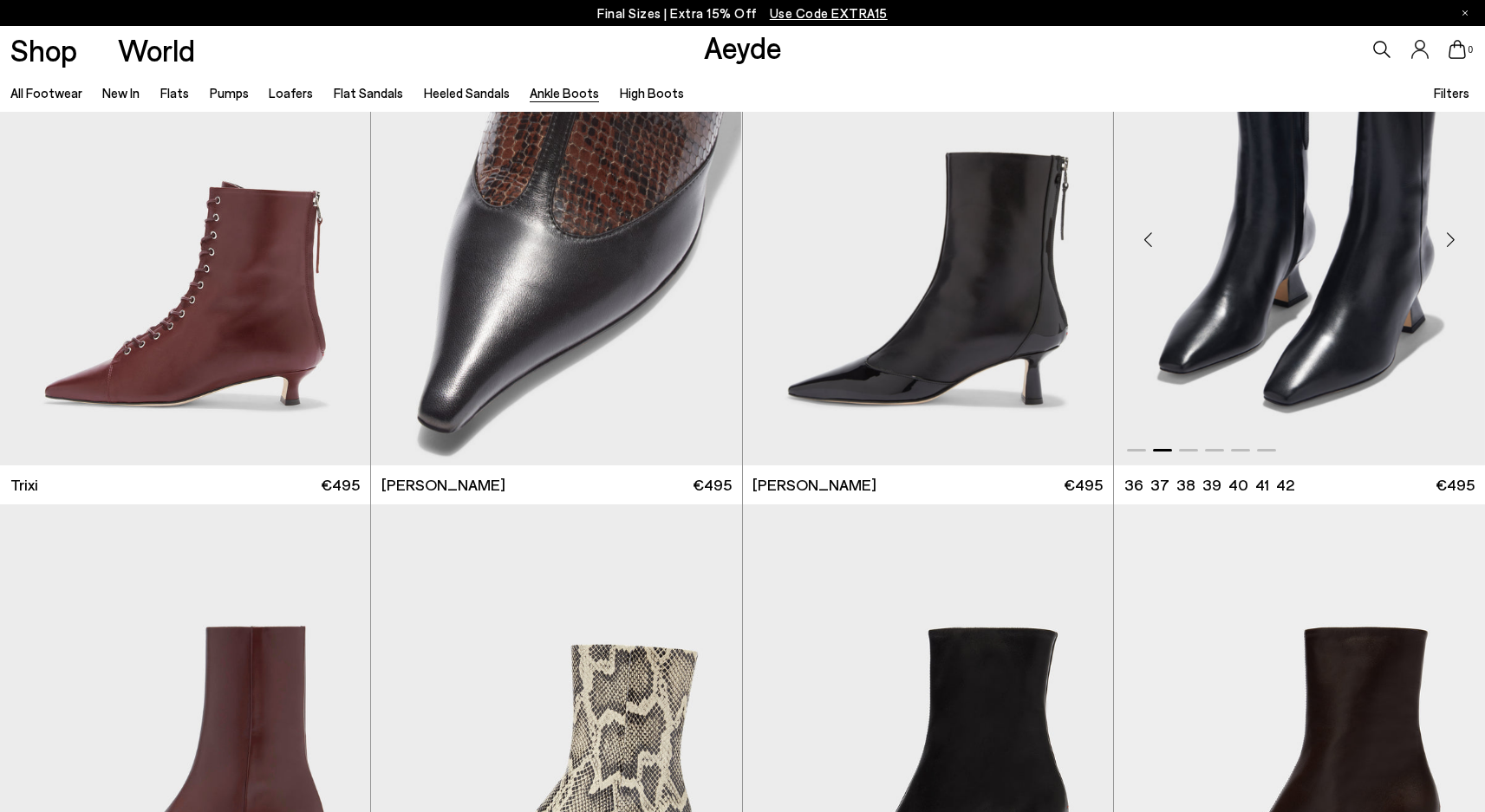
click at [1444, 244] on div "Next slide" at bounding box center [1450, 240] width 52 height 52
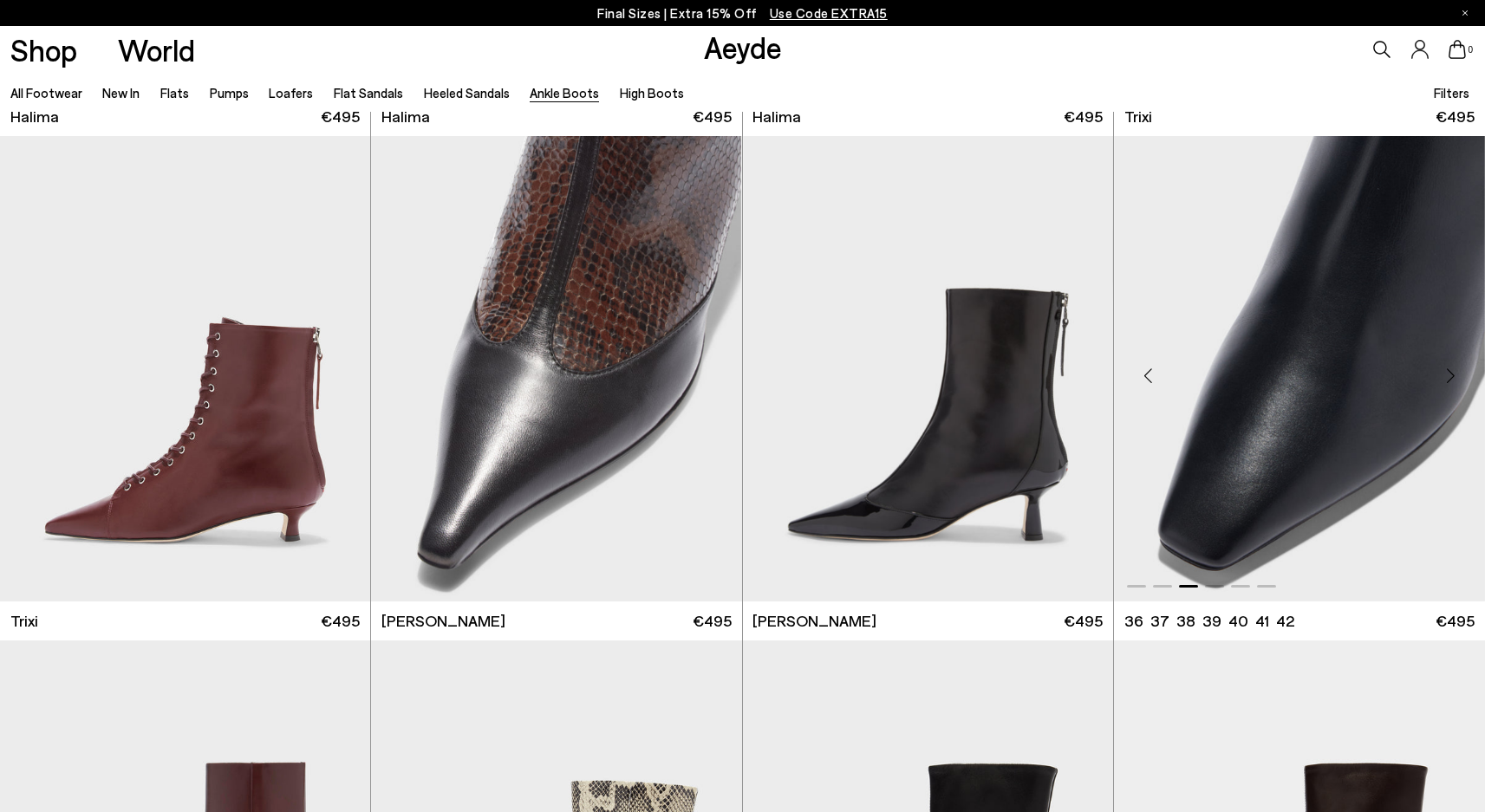
scroll to position [478, 0]
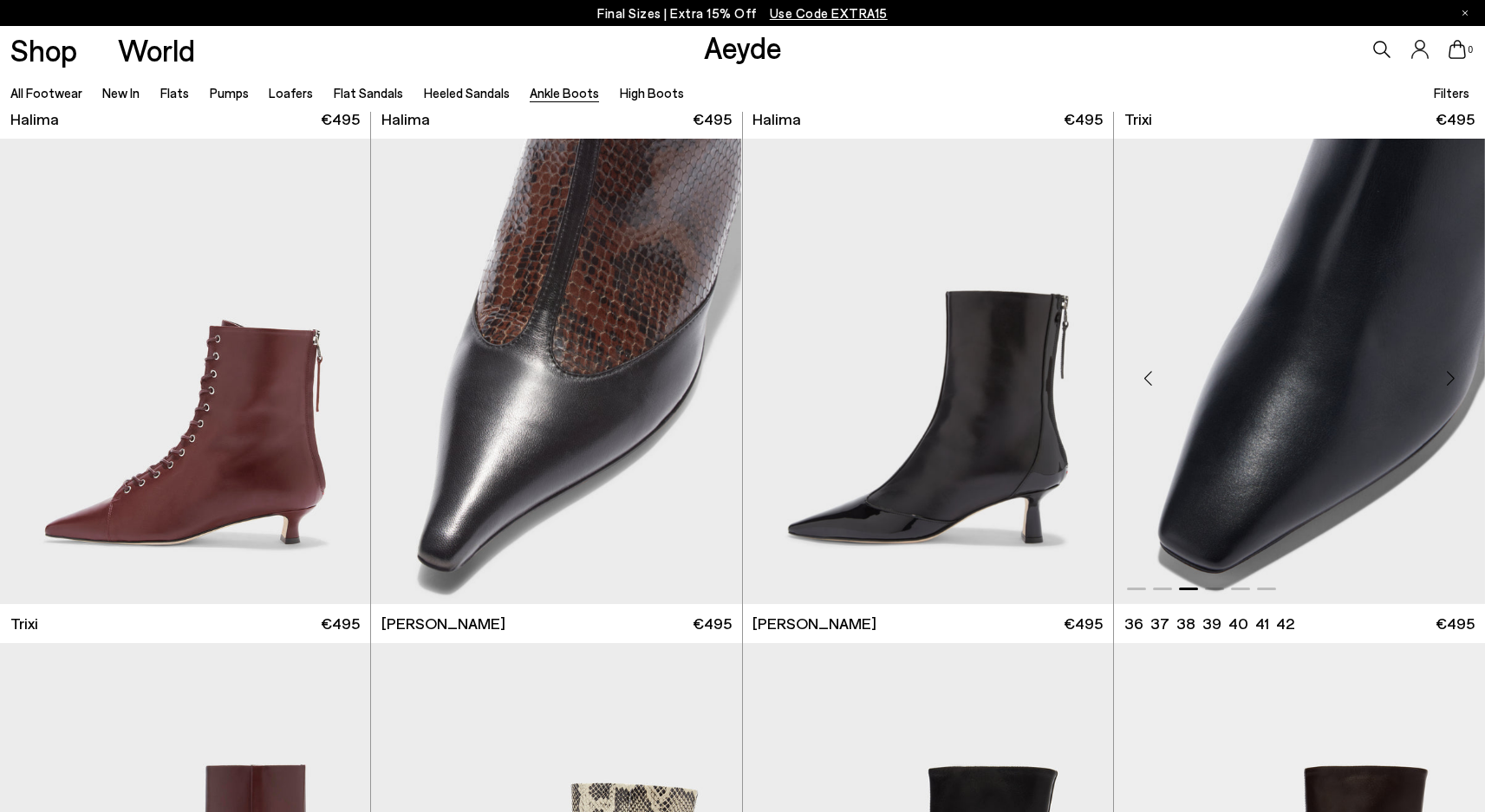
click at [1451, 366] on div "Next slide" at bounding box center [1450, 378] width 52 height 52
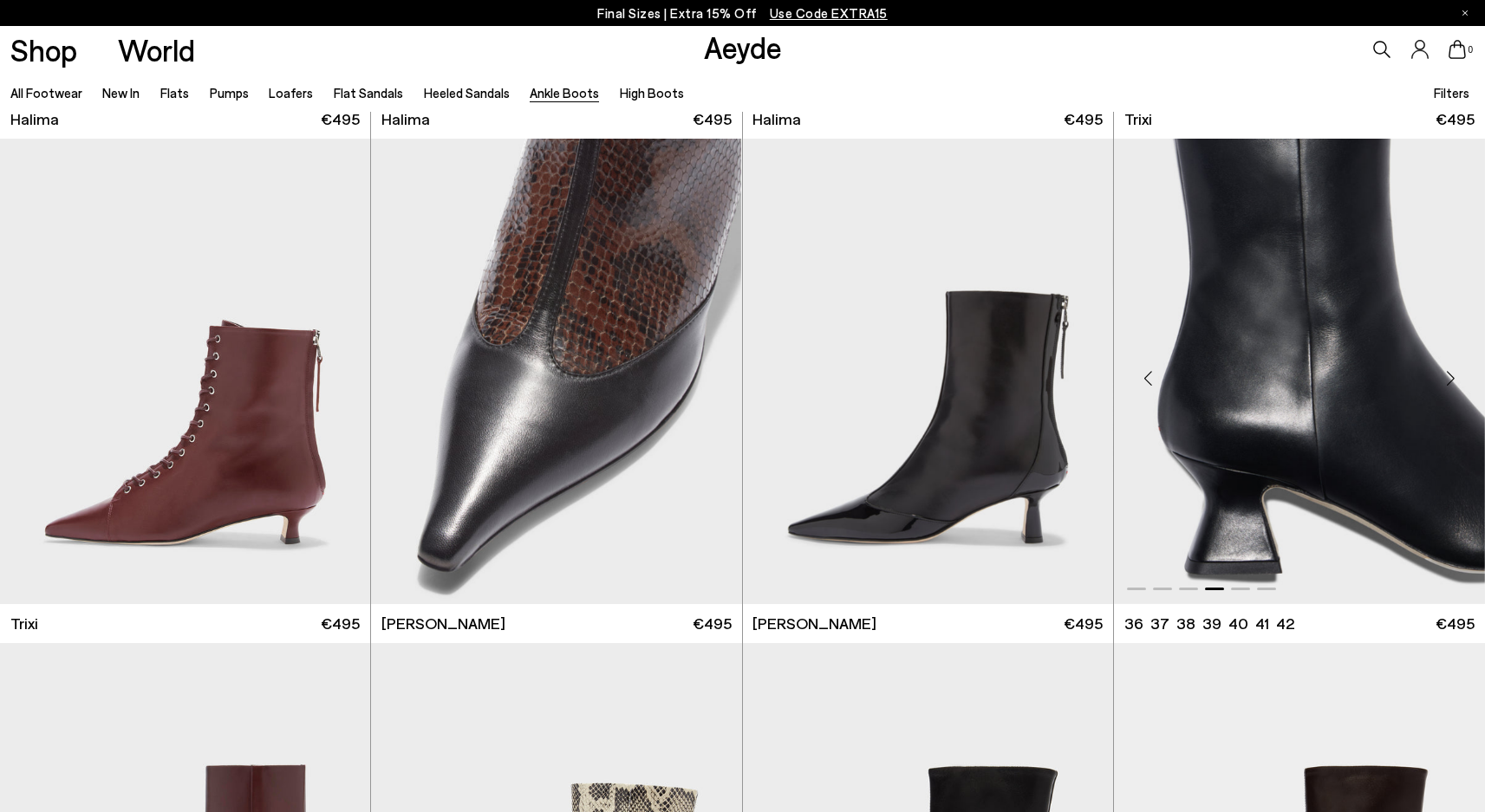
click at [1451, 366] on div "Next slide" at bounding box center [1450, 378] width 52 height 52
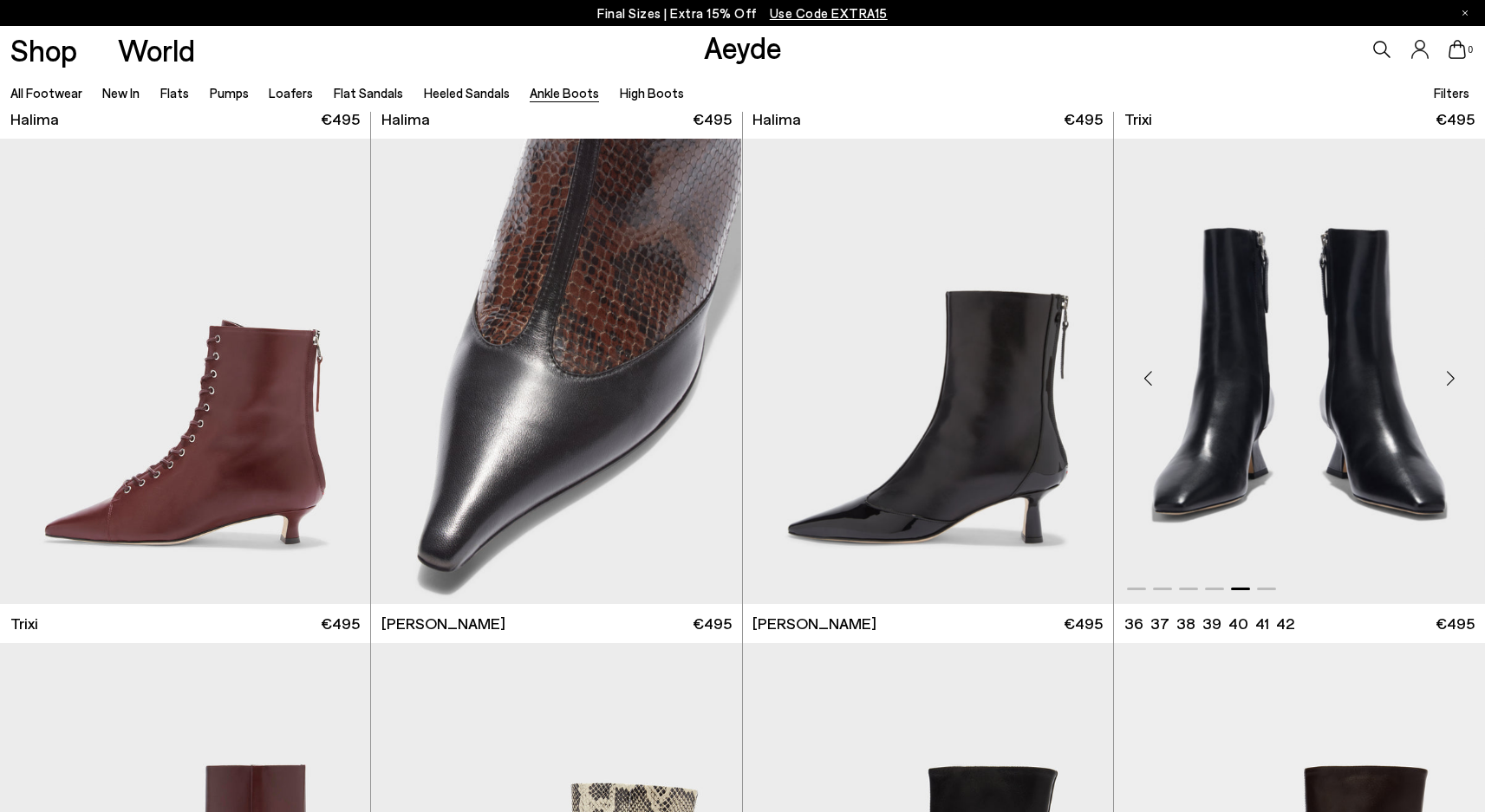
click at [1451, 366] on div "Next slide" at bounding box center [1450, 378] width 52 height 52
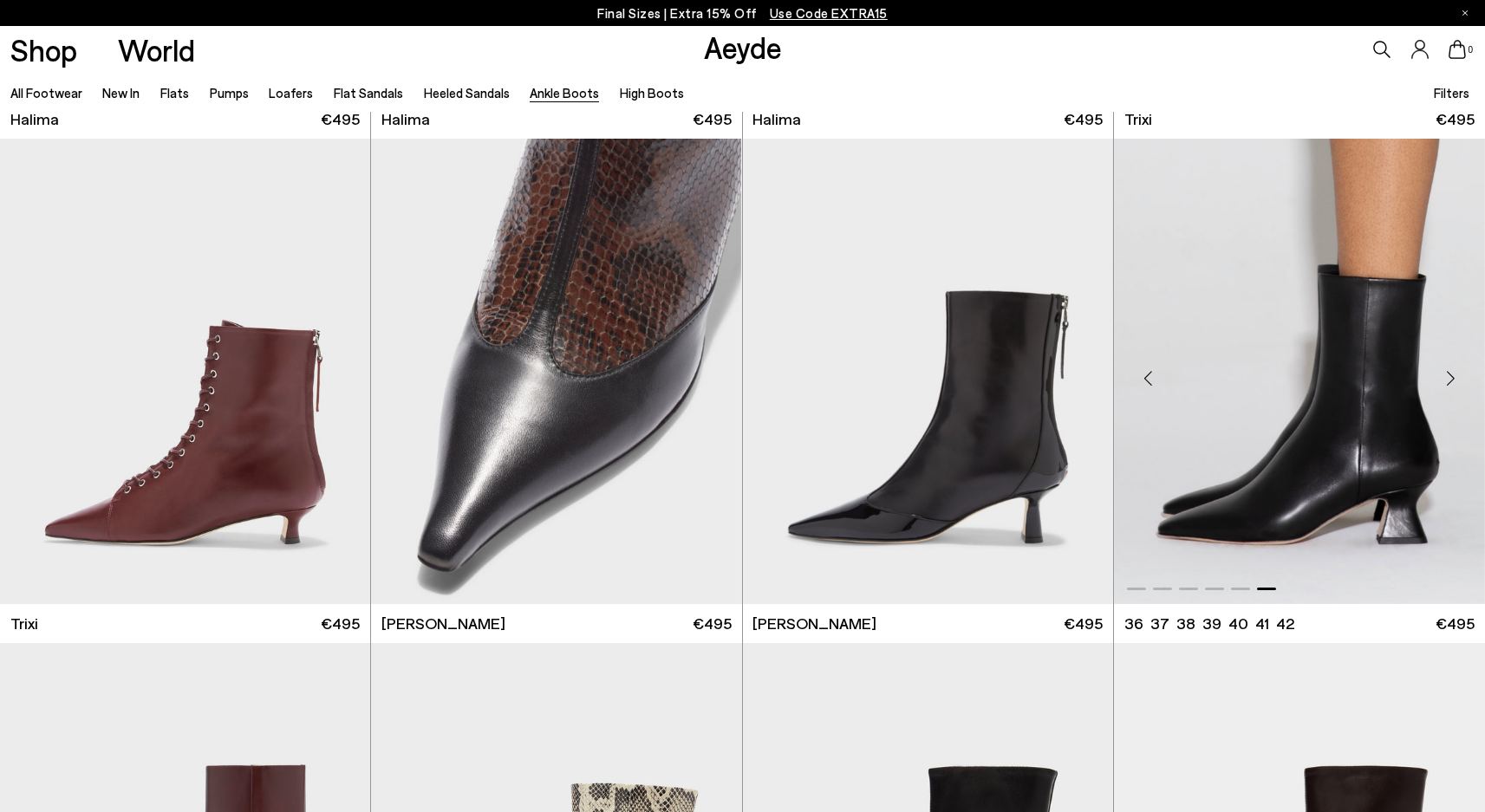
click at [1451, 366] on div "Next slide" at bounding box center [1450, 378] width 52 height 52
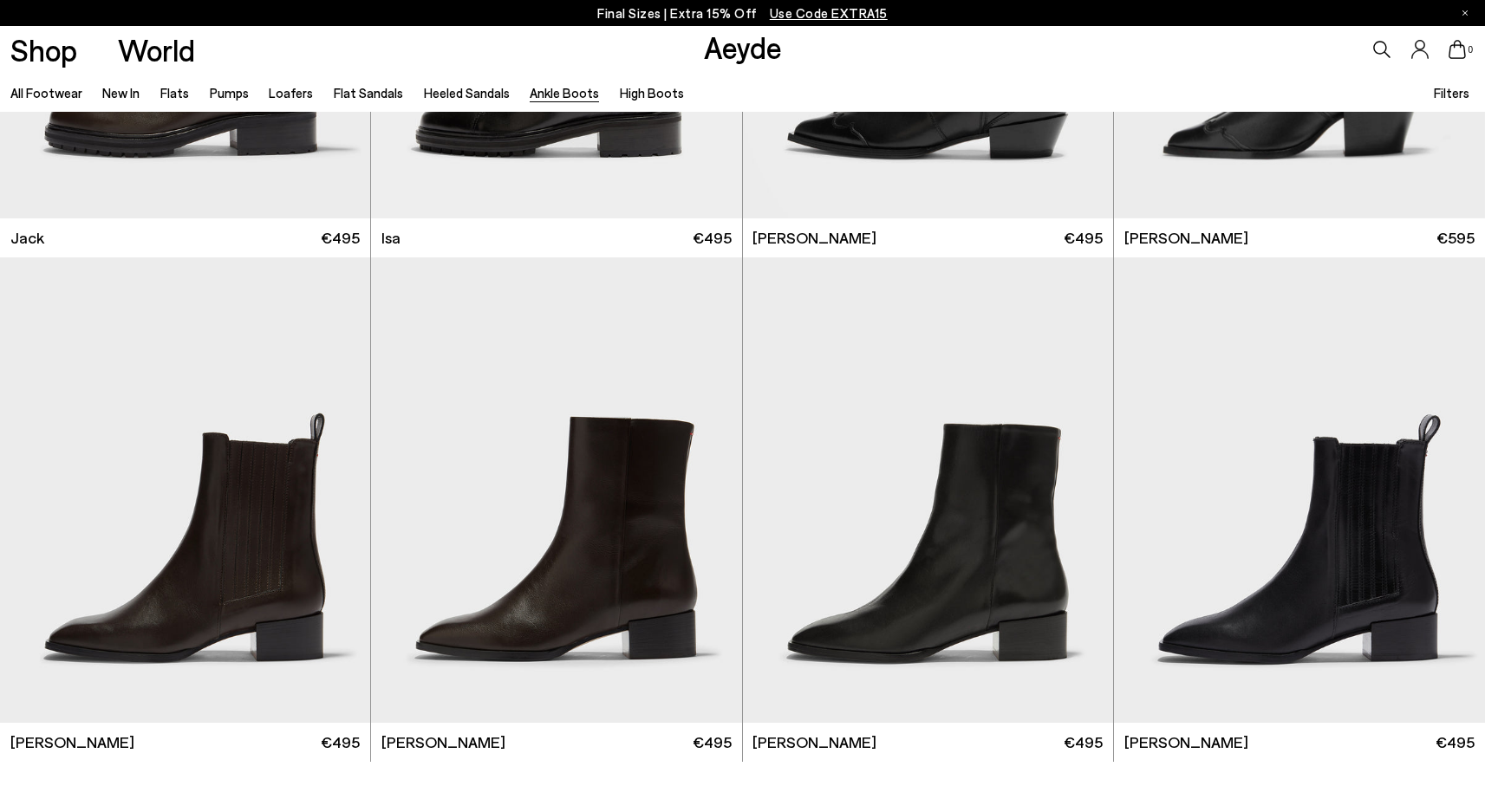
scroll to position [3633, 0]
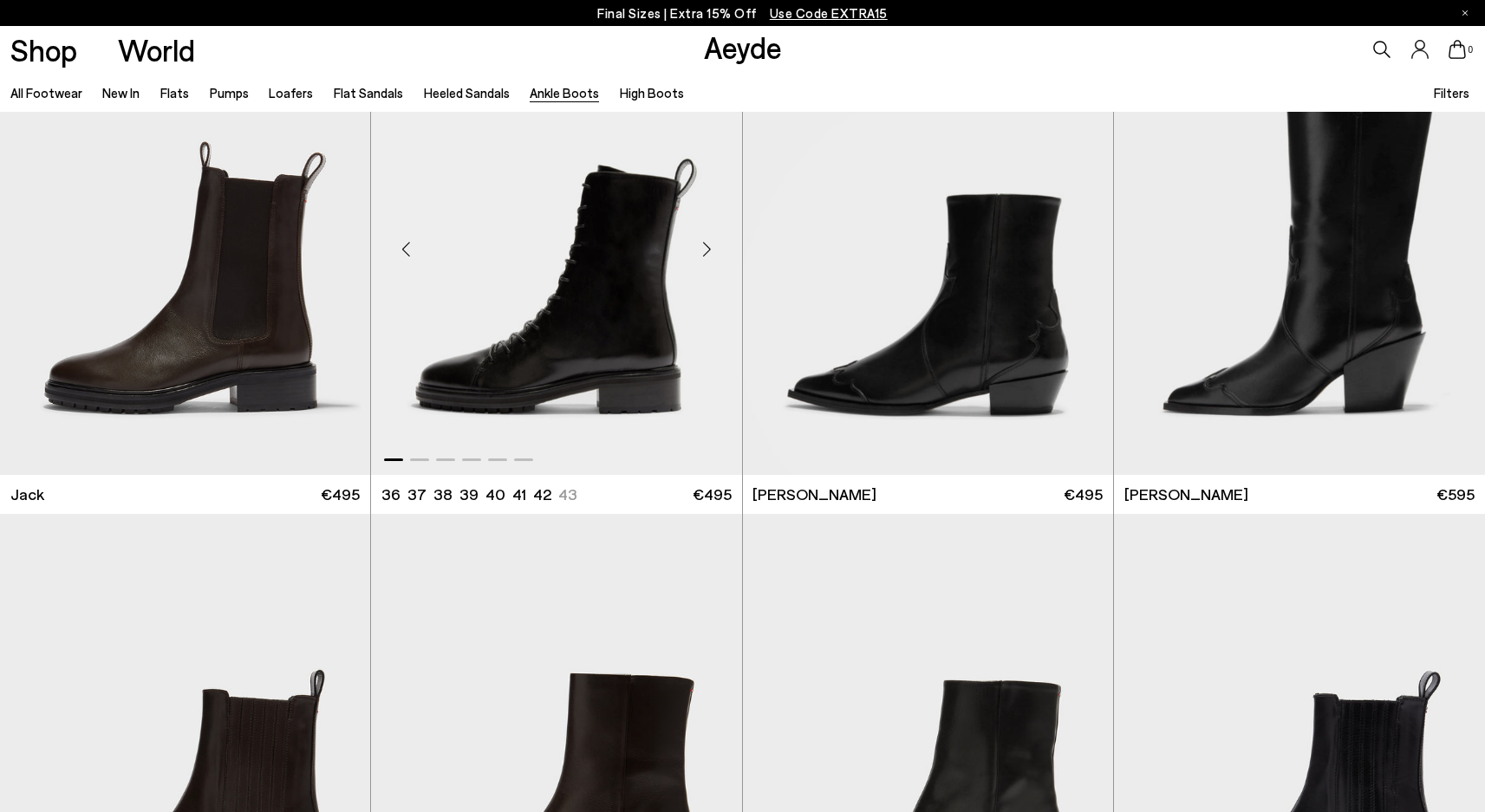
click at [710, 254] on div "Next slide" at bounding box center [707, 249] width 52 height 52
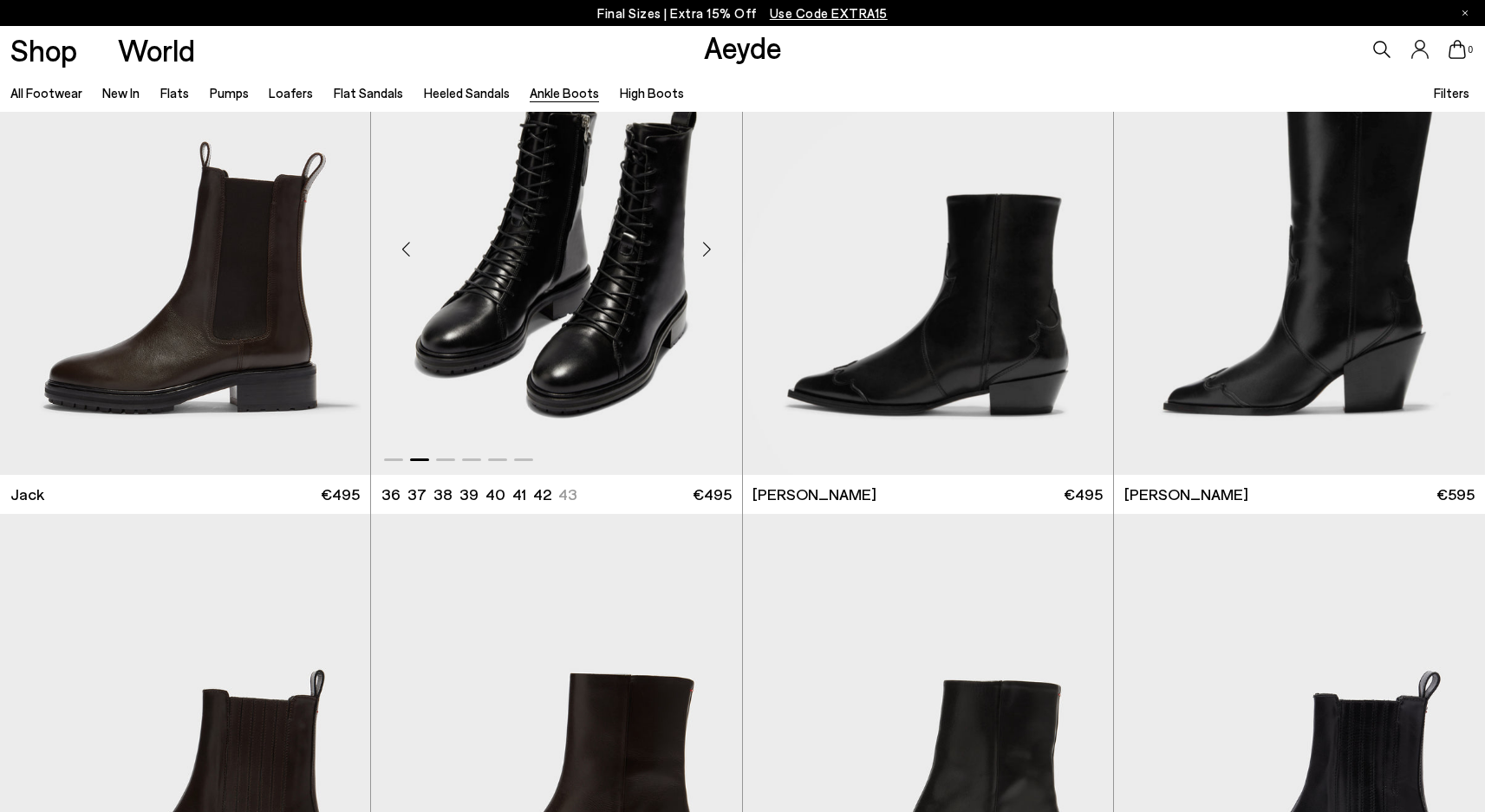
click at [710, 254] on div "Next slide" at bounding box center [707, 249] width 52 height 52
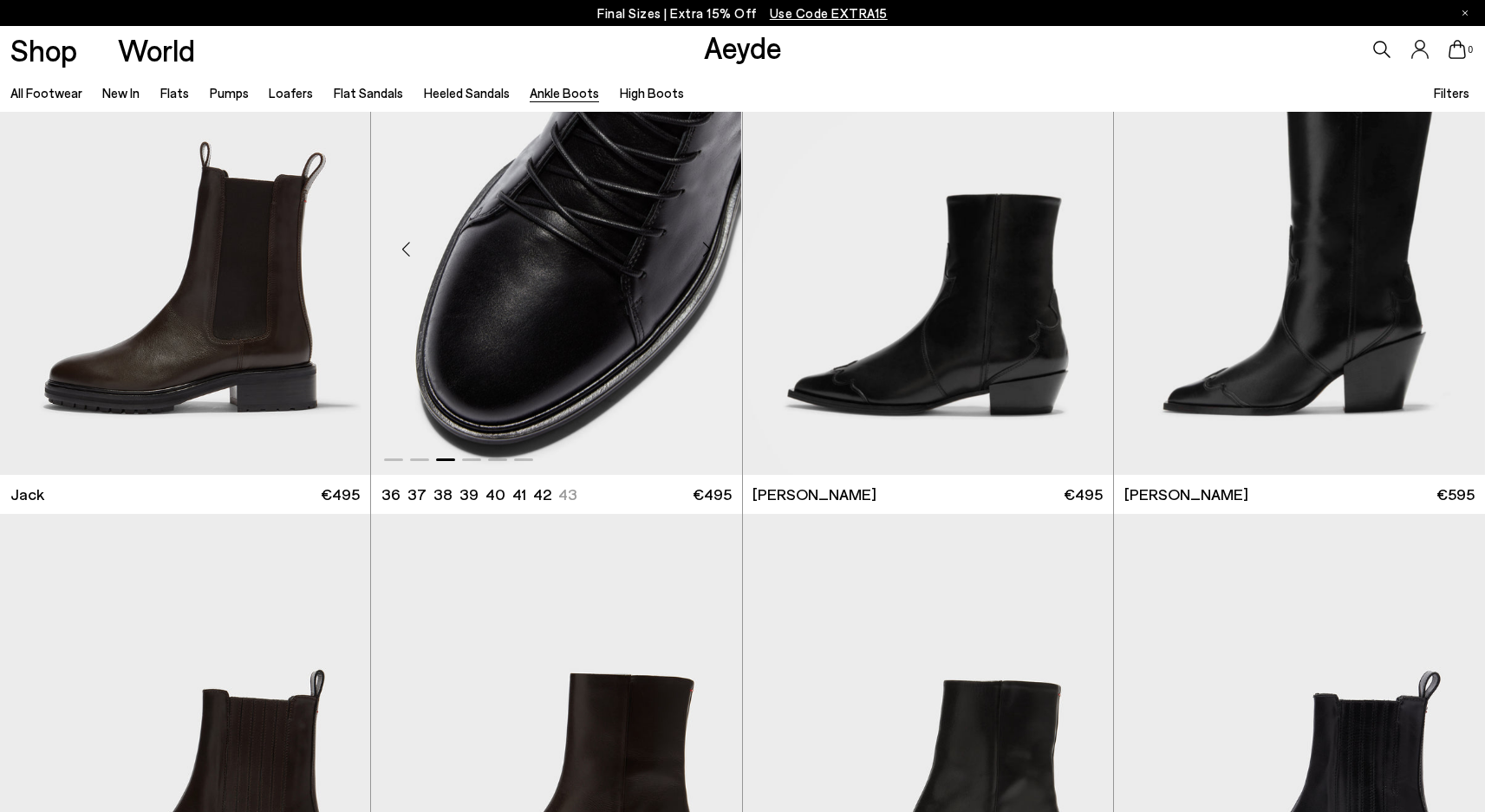
click at [710, 254] on div "Next slide" at bounding box center [707, 249] width 52 height 52
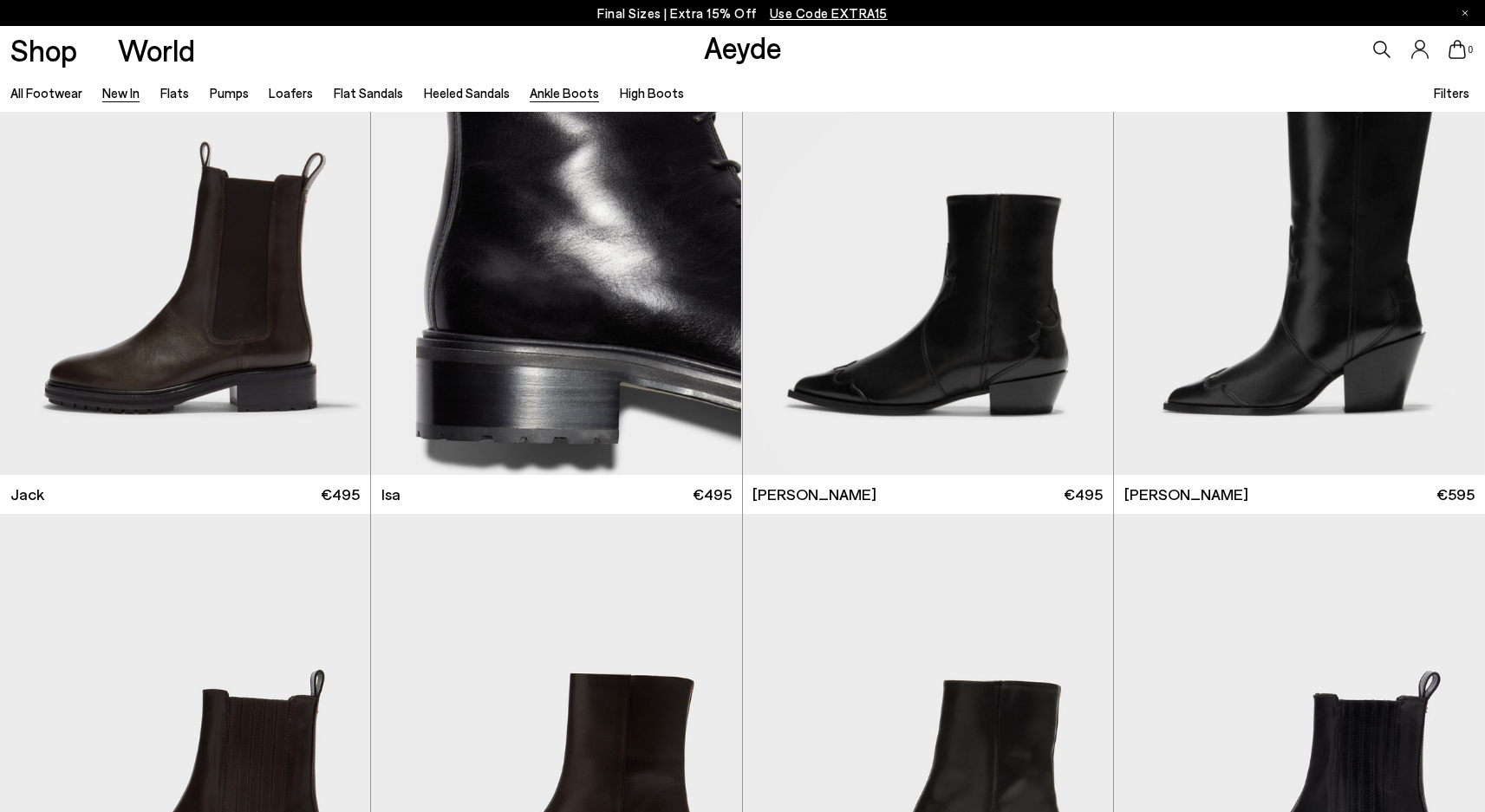
click at [136, 92] on link "New In" at bounding box center [120, 93] width 37 height 15
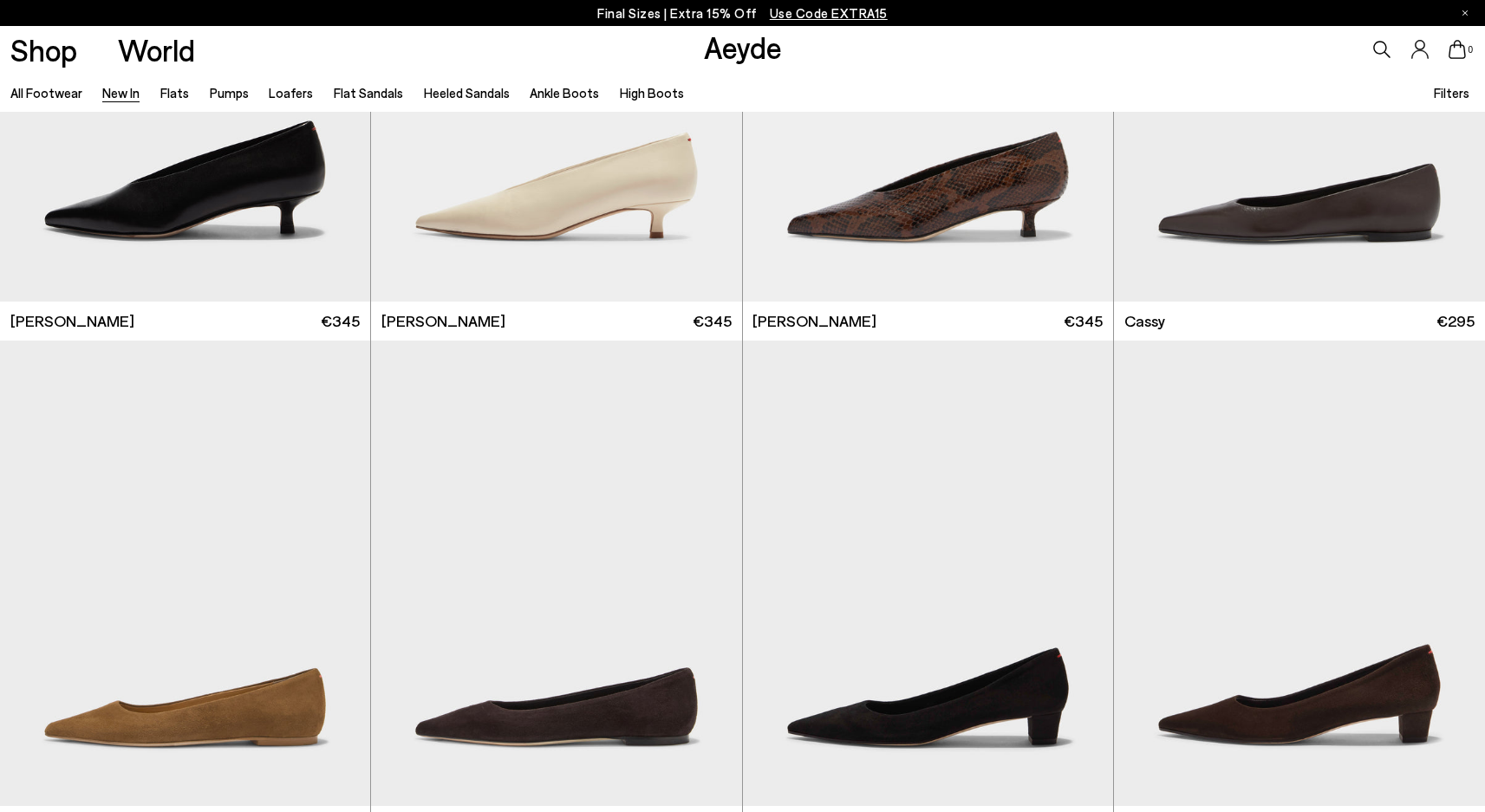
scroll to position [8924, 0]
